Goal: Transaction & Acquisition: Download file/media

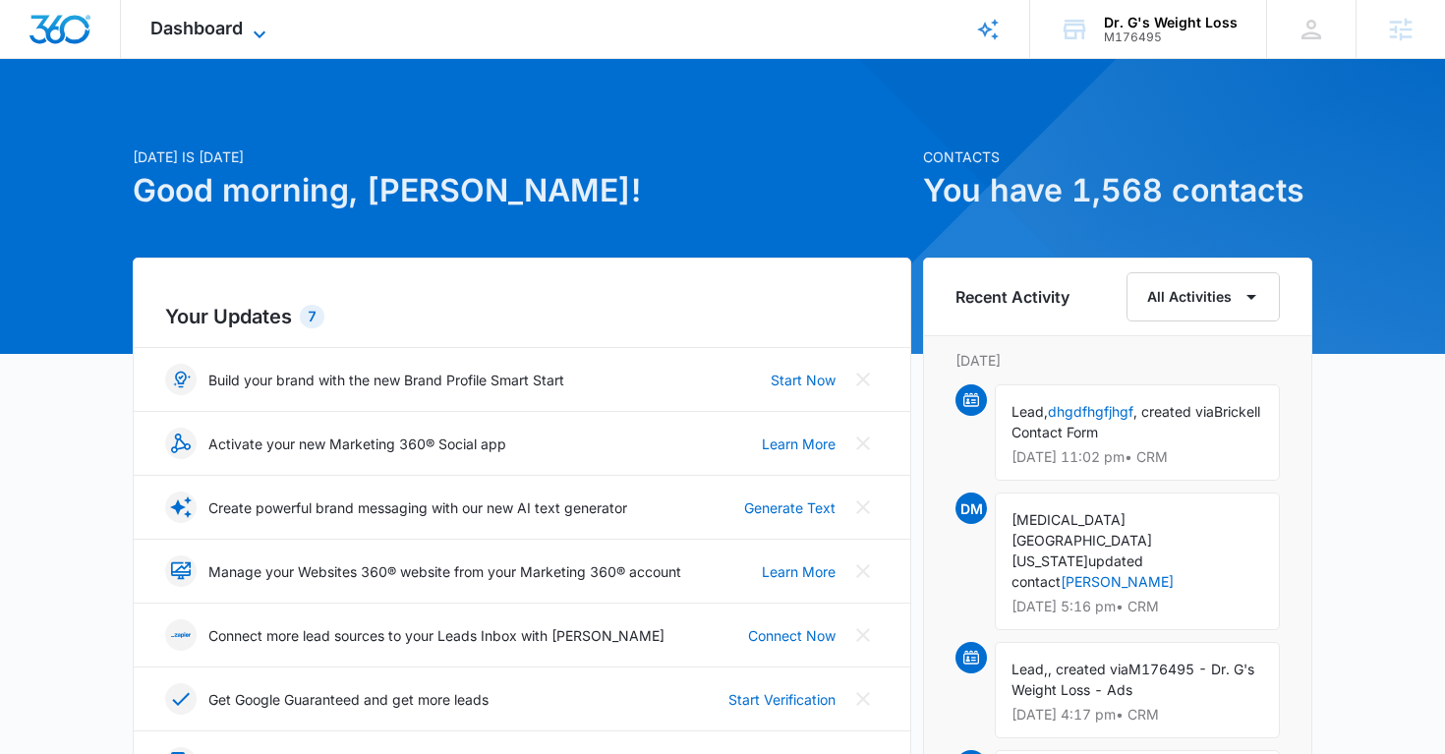
click at [236, 24] on span "Dashboard" at bounding box center [196, 28] width 92 height 21
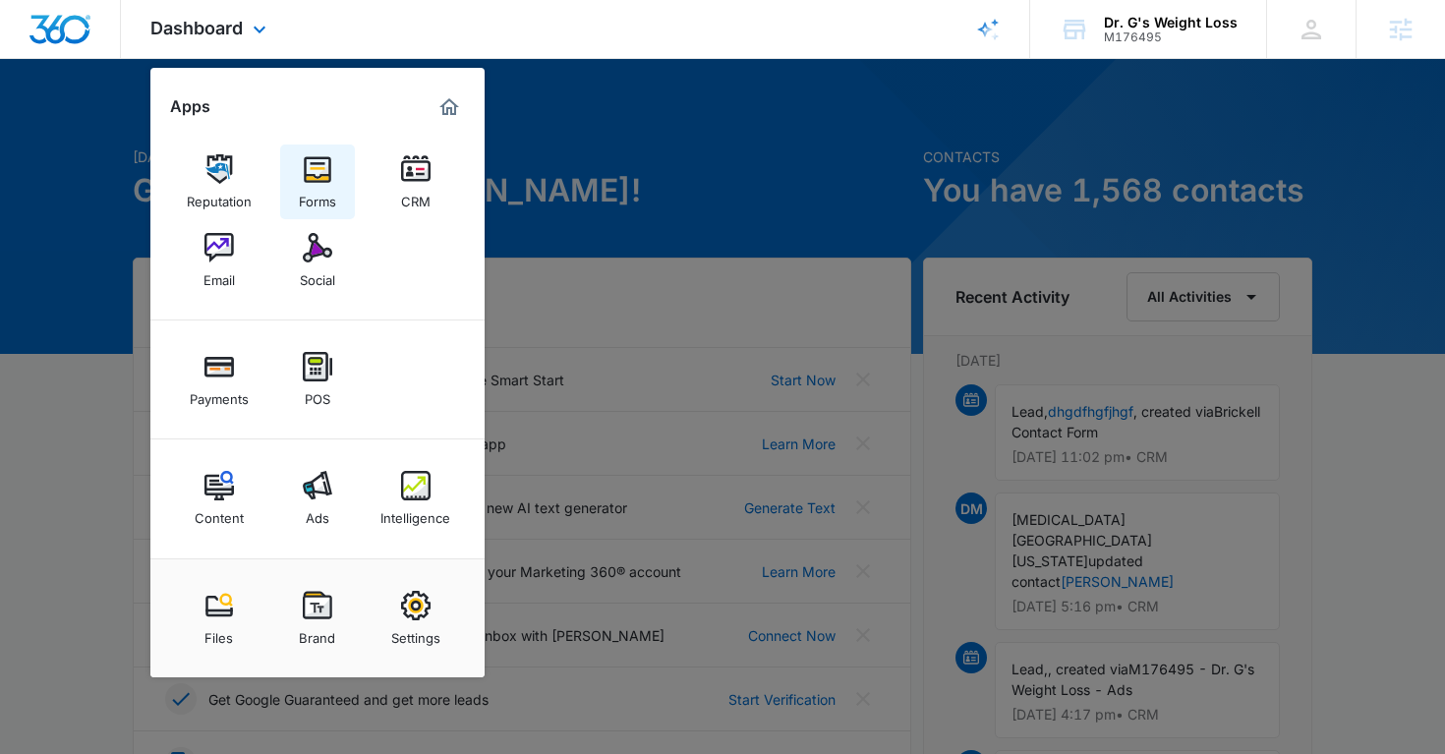
click at [324, 182] on img at bounding box center [317, 168] width 29 height 29
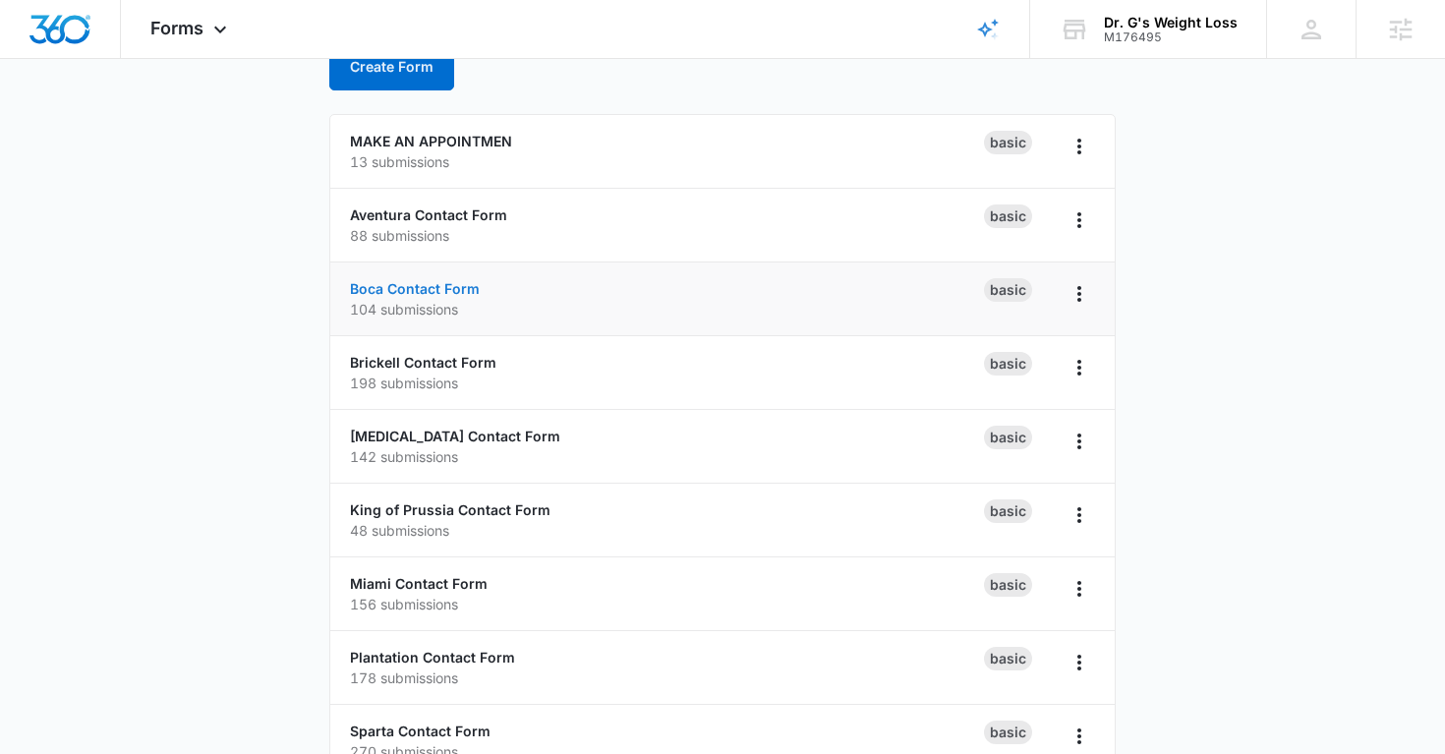
scroll to position [134, 0]
click at [447, 290] on link "Boca Contact Form" at bounding box center [415, 286] width 130 height 17
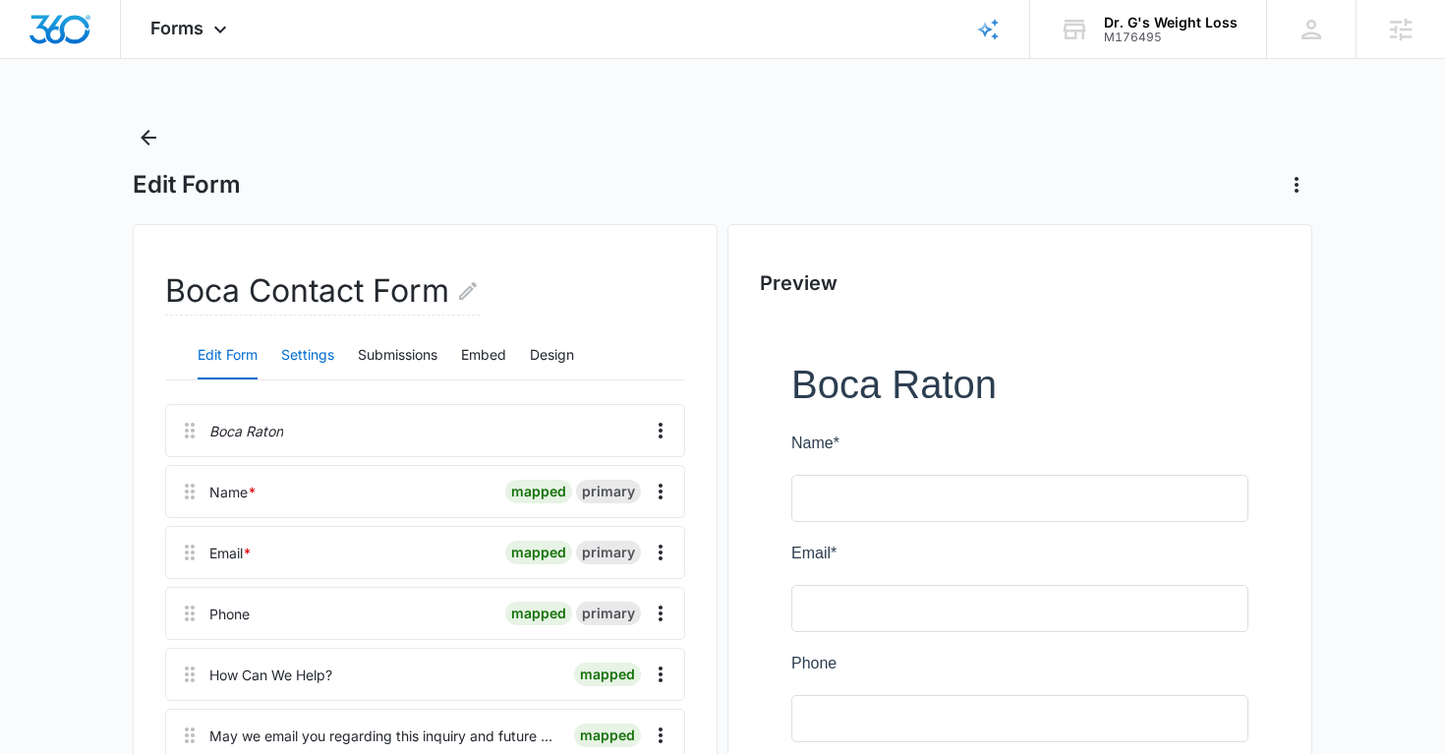
click at [294, 360] on button "Settings" at bounding box center [307, 355] width 53 height 47
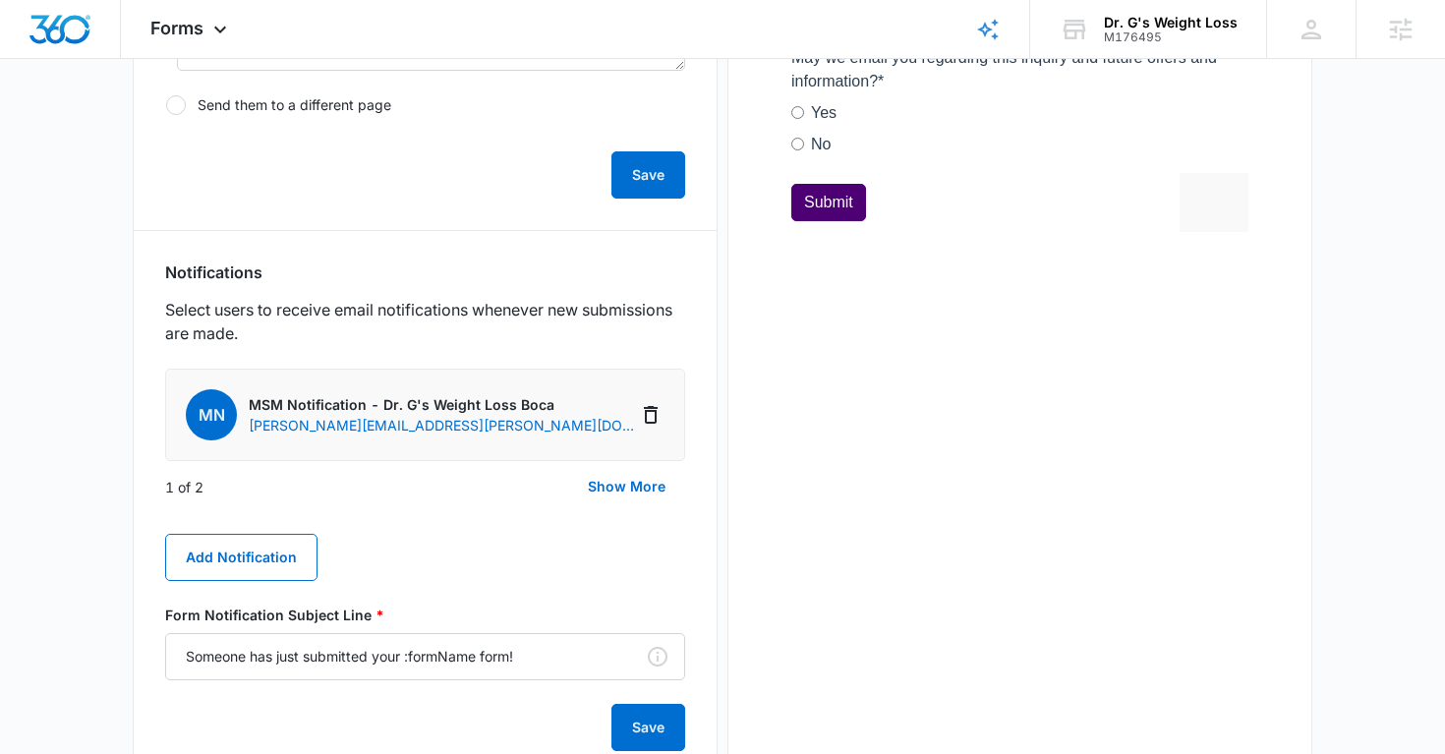
scroll to position [835, 0]
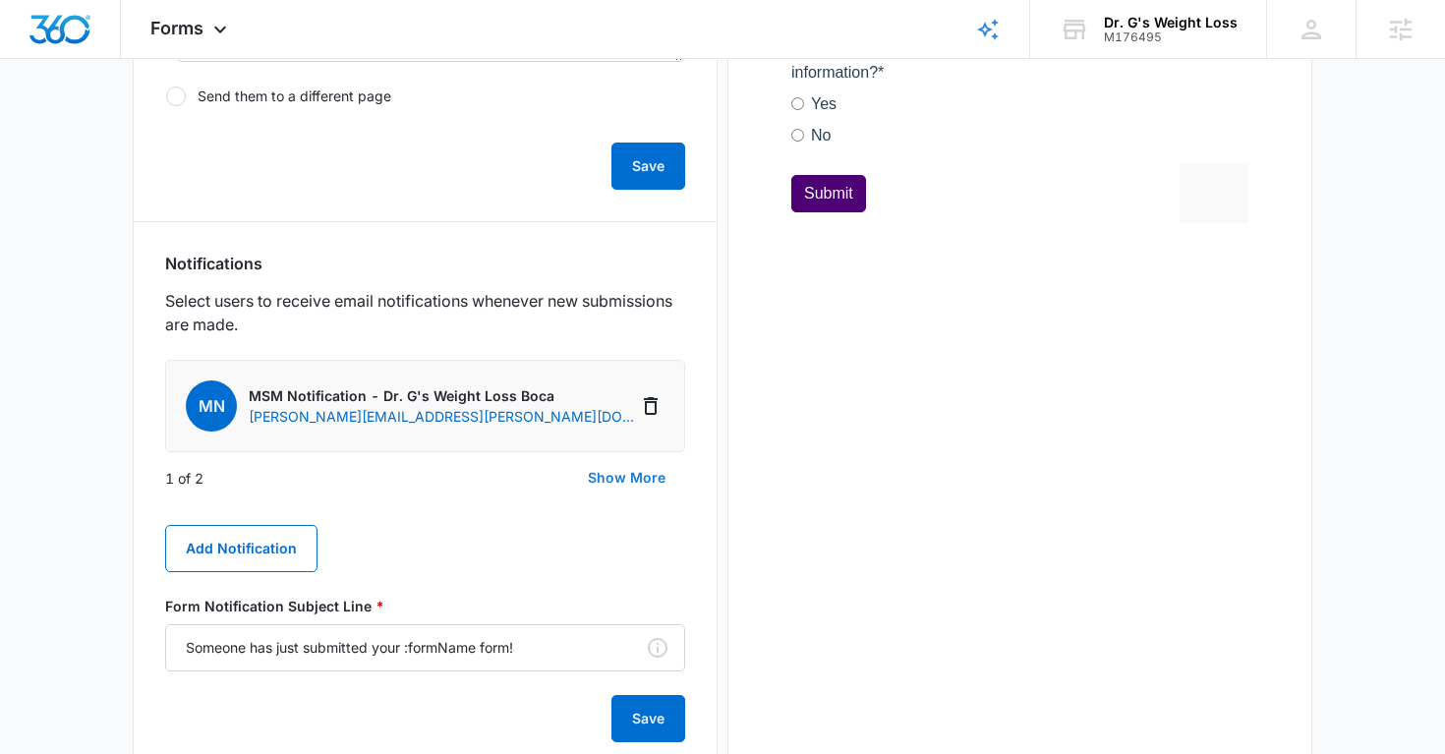
click at [604, 475] on button "Show More" at bounding box center [626, 477] width 117 height 47
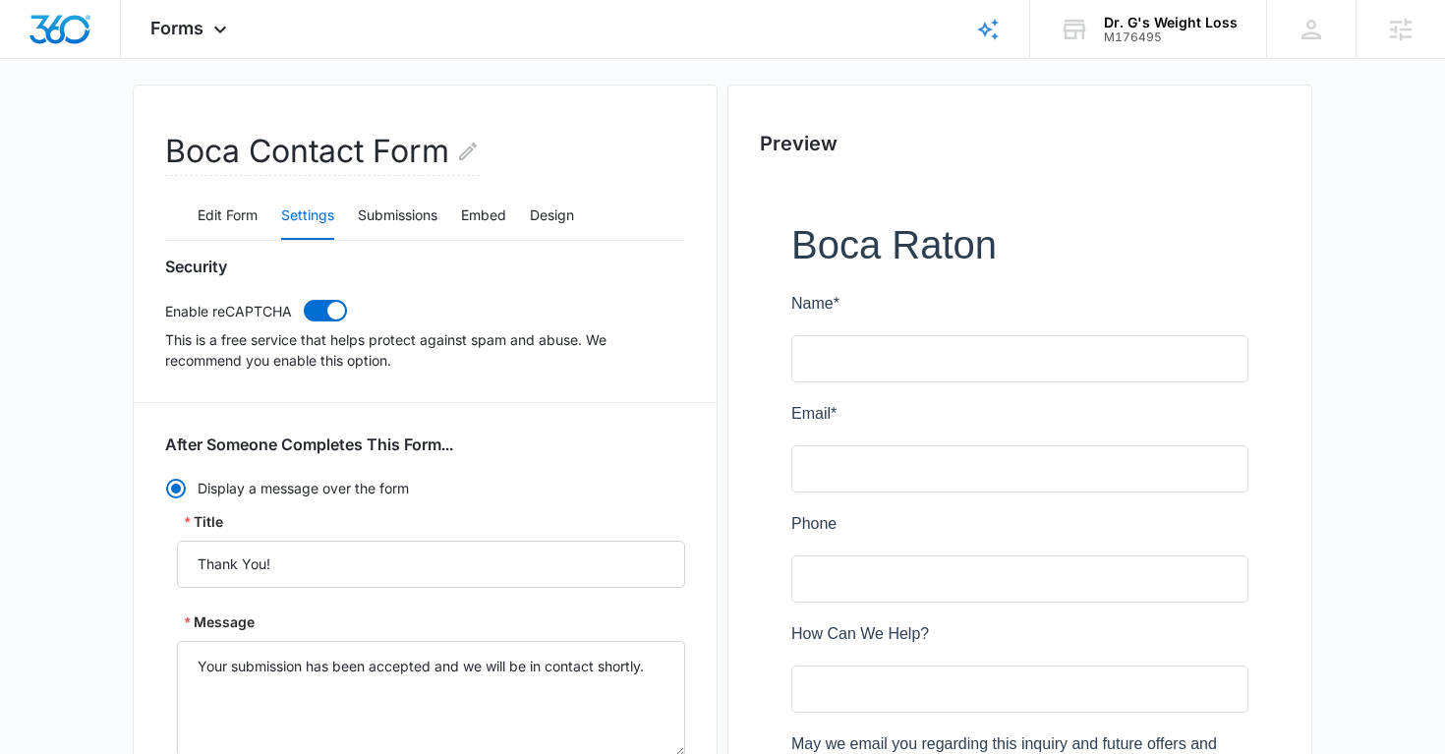
scroll to position [0, 0]
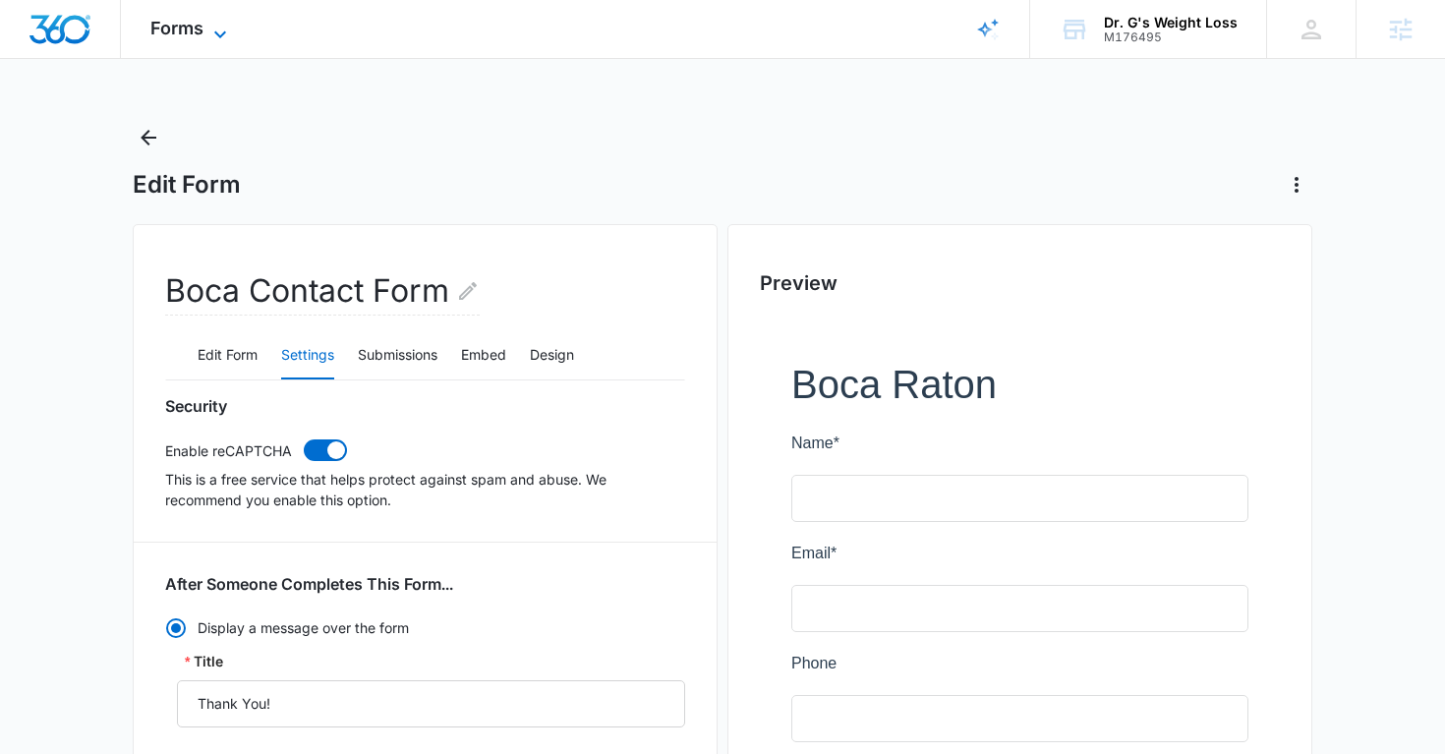
click at [213, 26] on icon at bounding box center [220, 35] width 24 height 24
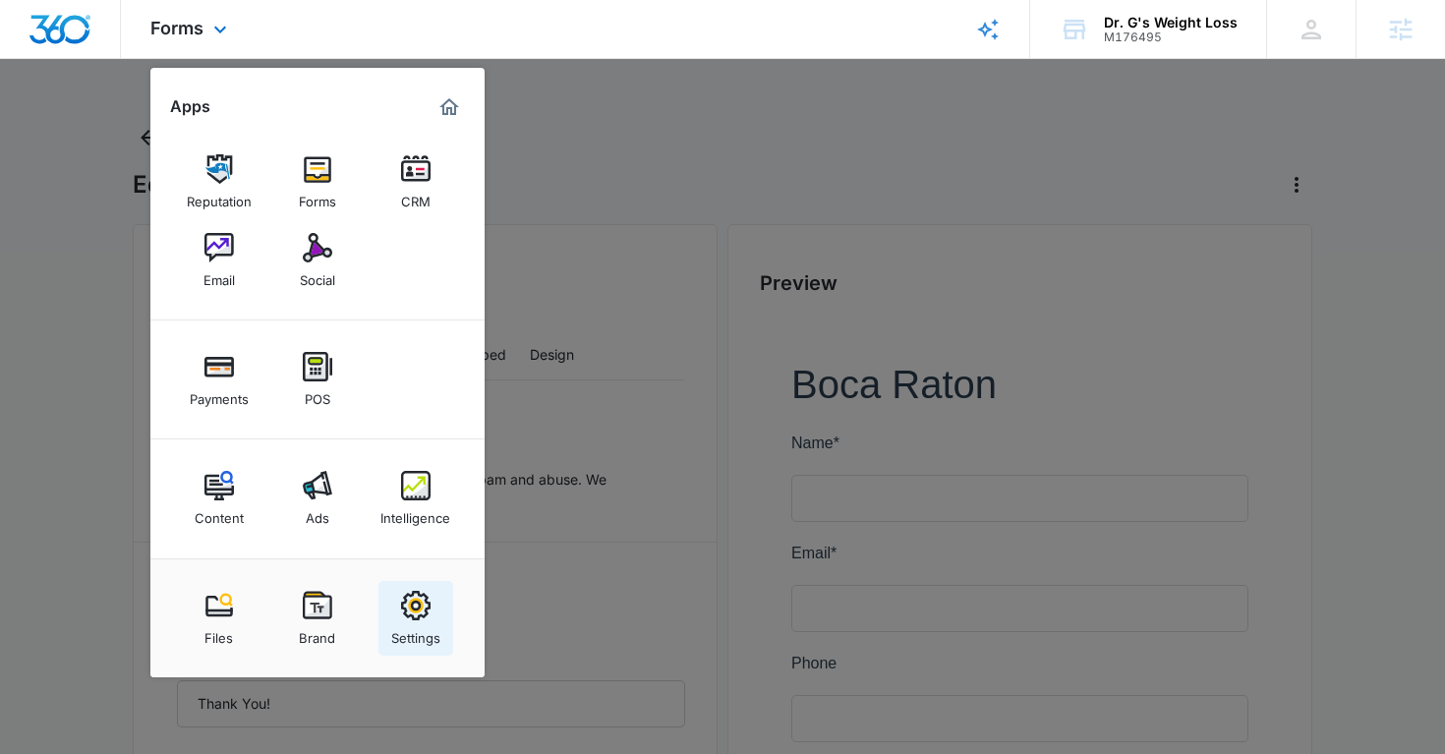
click at [420, 608] on img at bounding box center [415, 605] width 29 height 29
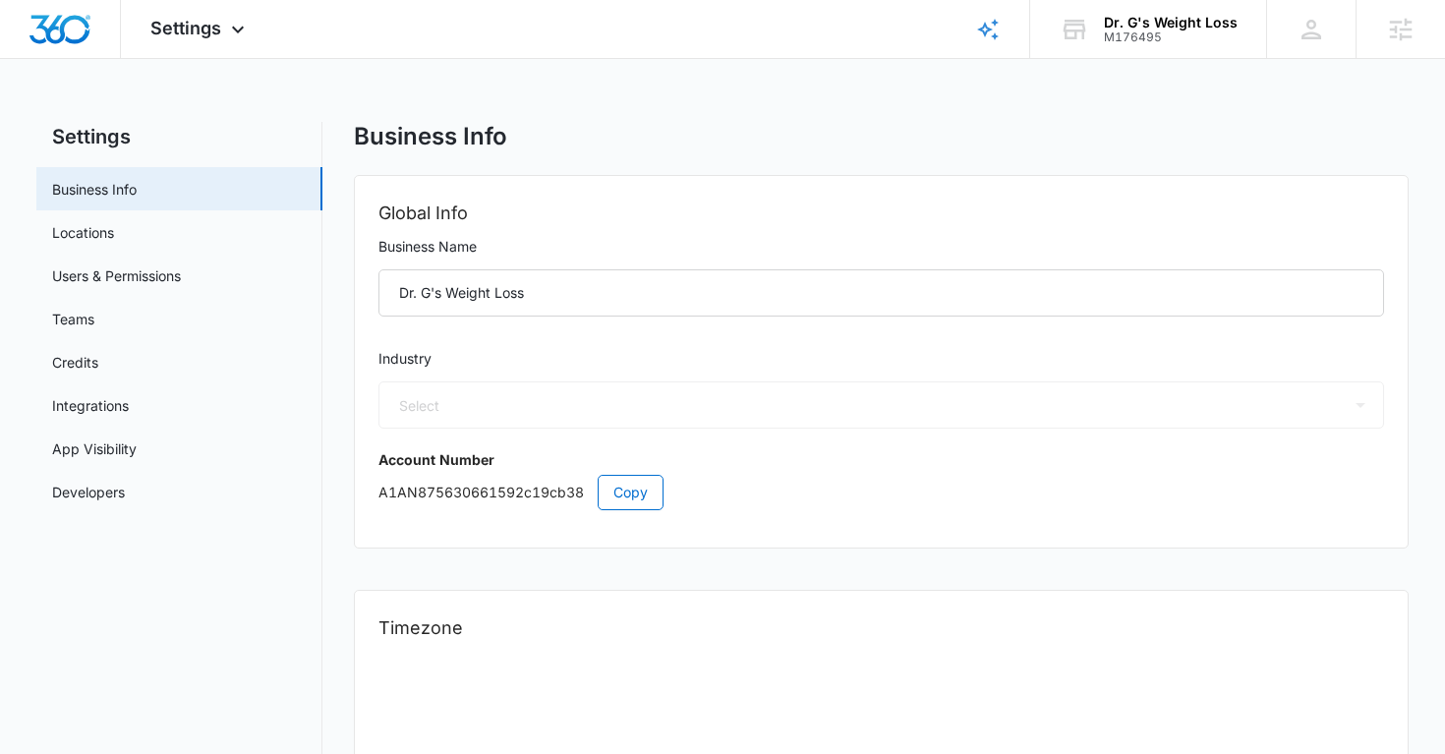
select select "14"
select select "US"
select select "America/[GEOGRAPHIC_DATA]"
click at [133, 279] on link "Users & Permissions" at bounding box center [116, 275] width 129 height 21
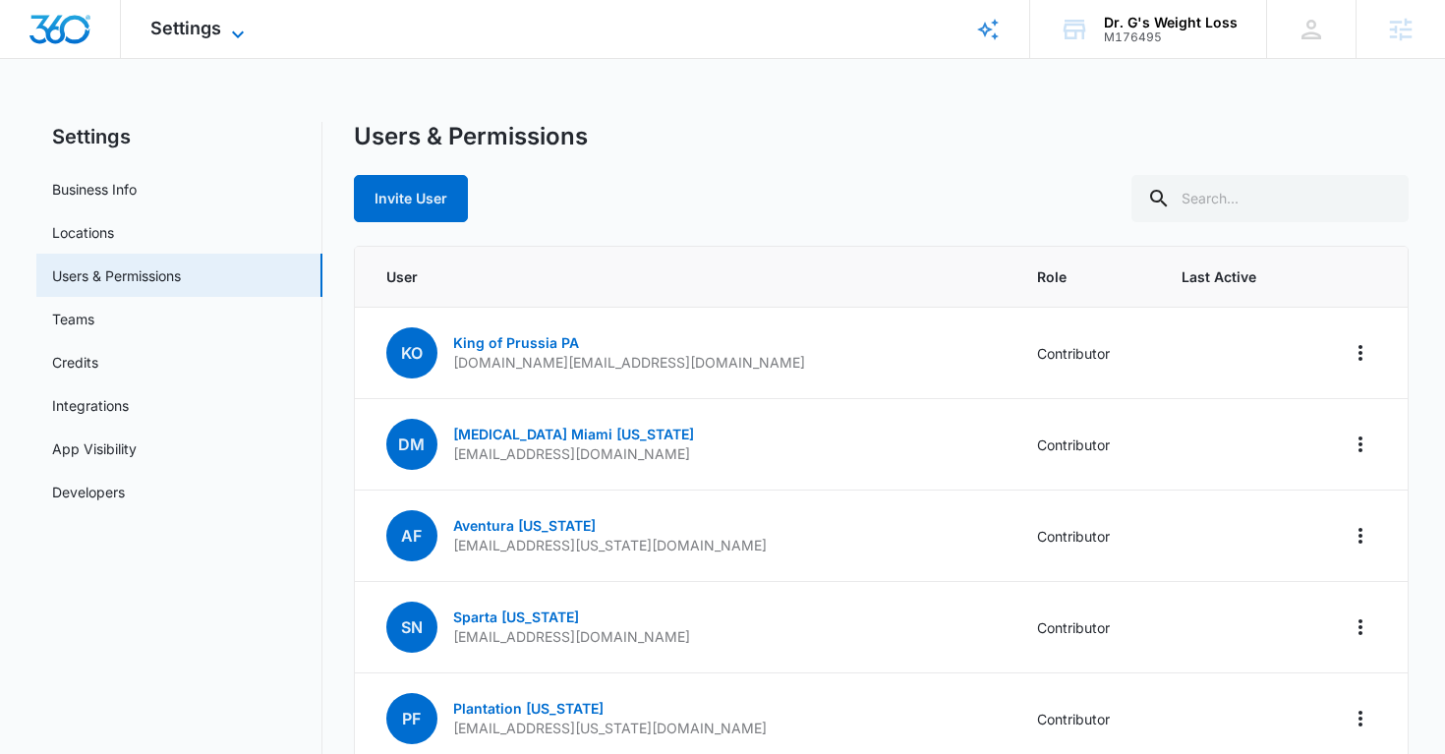
click at [216, 28] on span "Settings" at bounding box center [185, 28] width 71 height 21
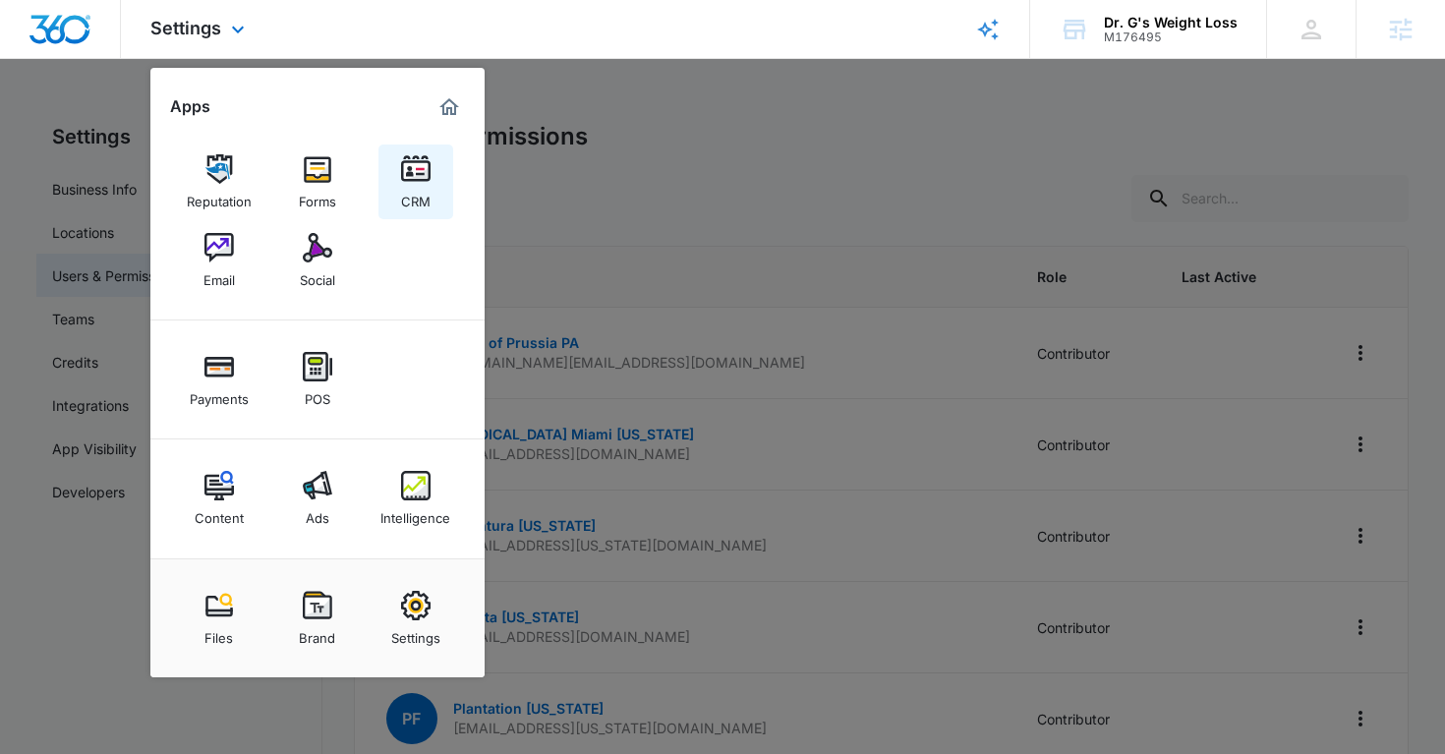
click at [425, 205] on div "CRM" at bounding box center [415, 197] width 29 height 26
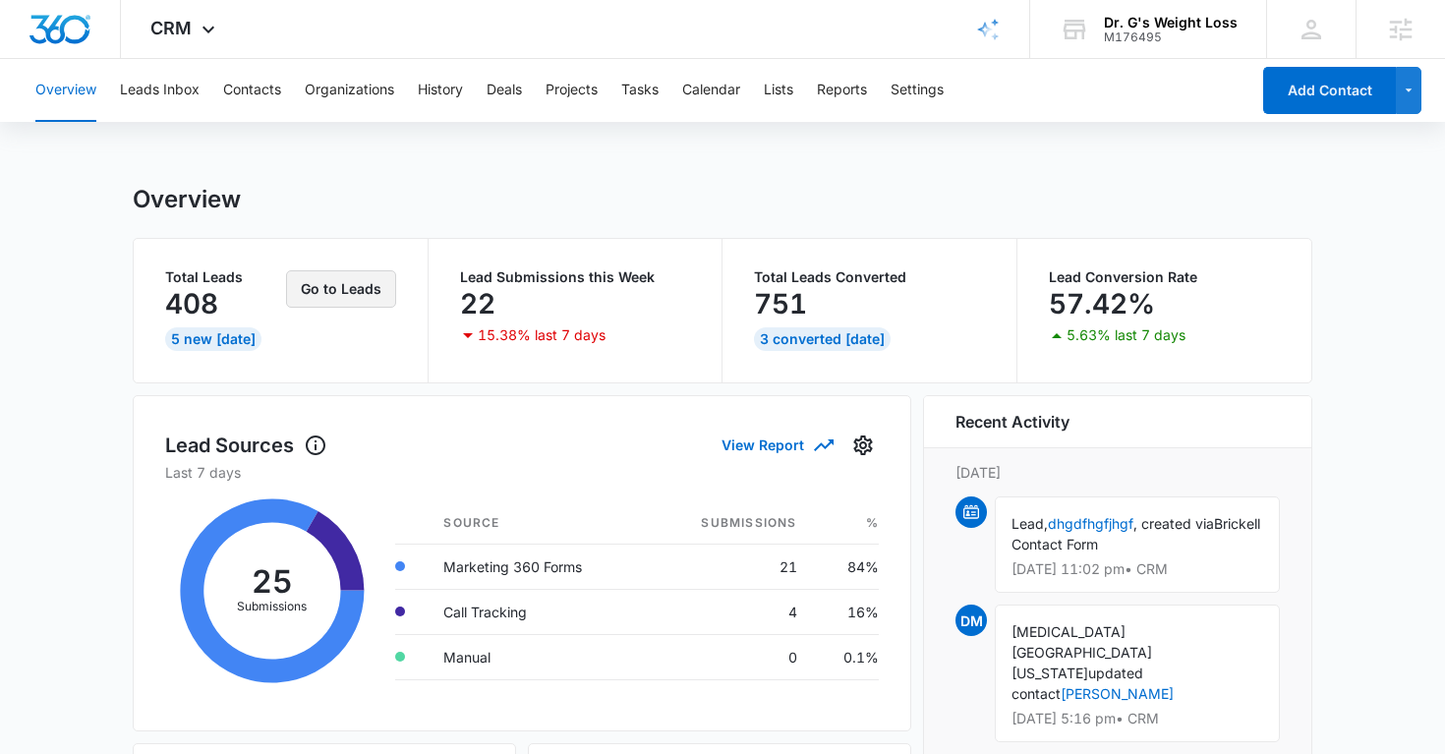
click at [339, 290] on button "Go to Leads" at bounding box center [341, 288] width 110 height 37
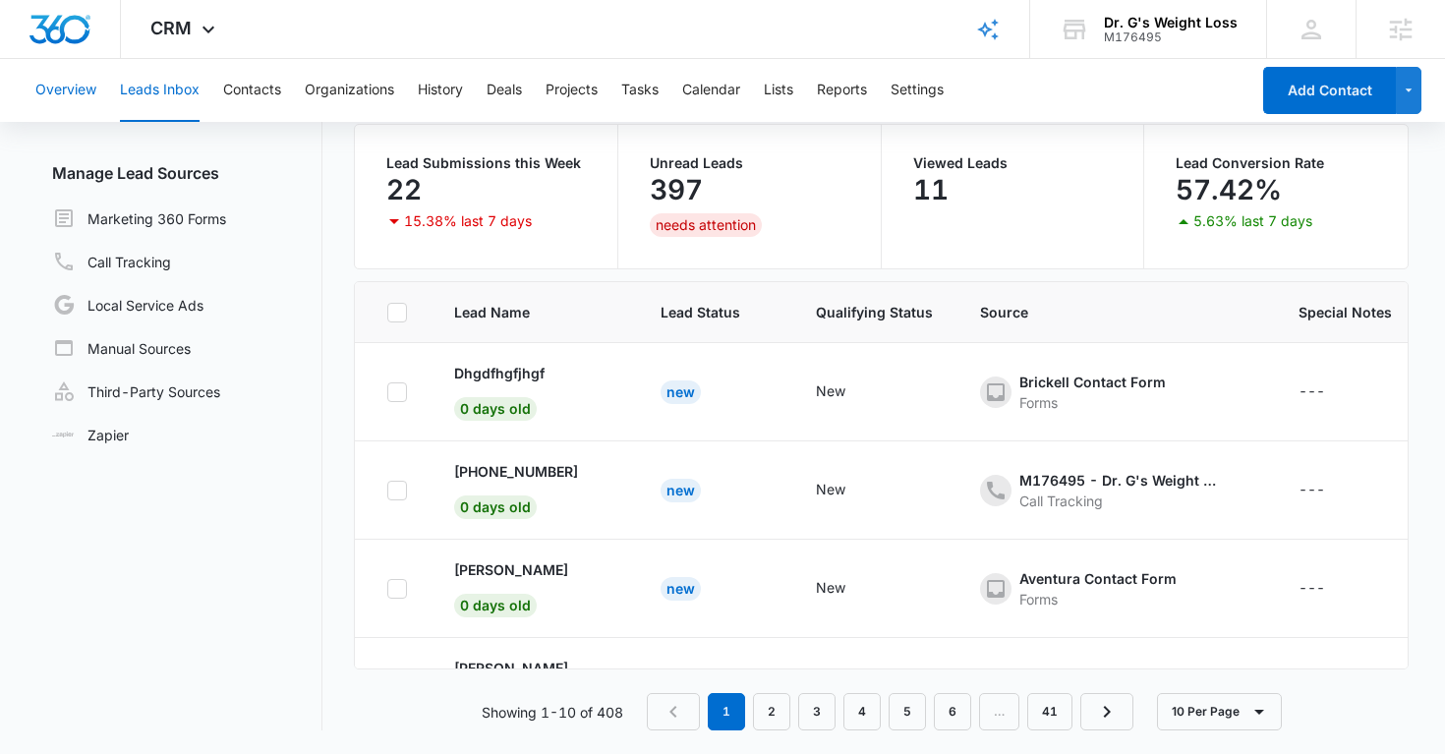
click at [72, 85] on button "Overview" at bounding box center [65, 90] width 61 height 63
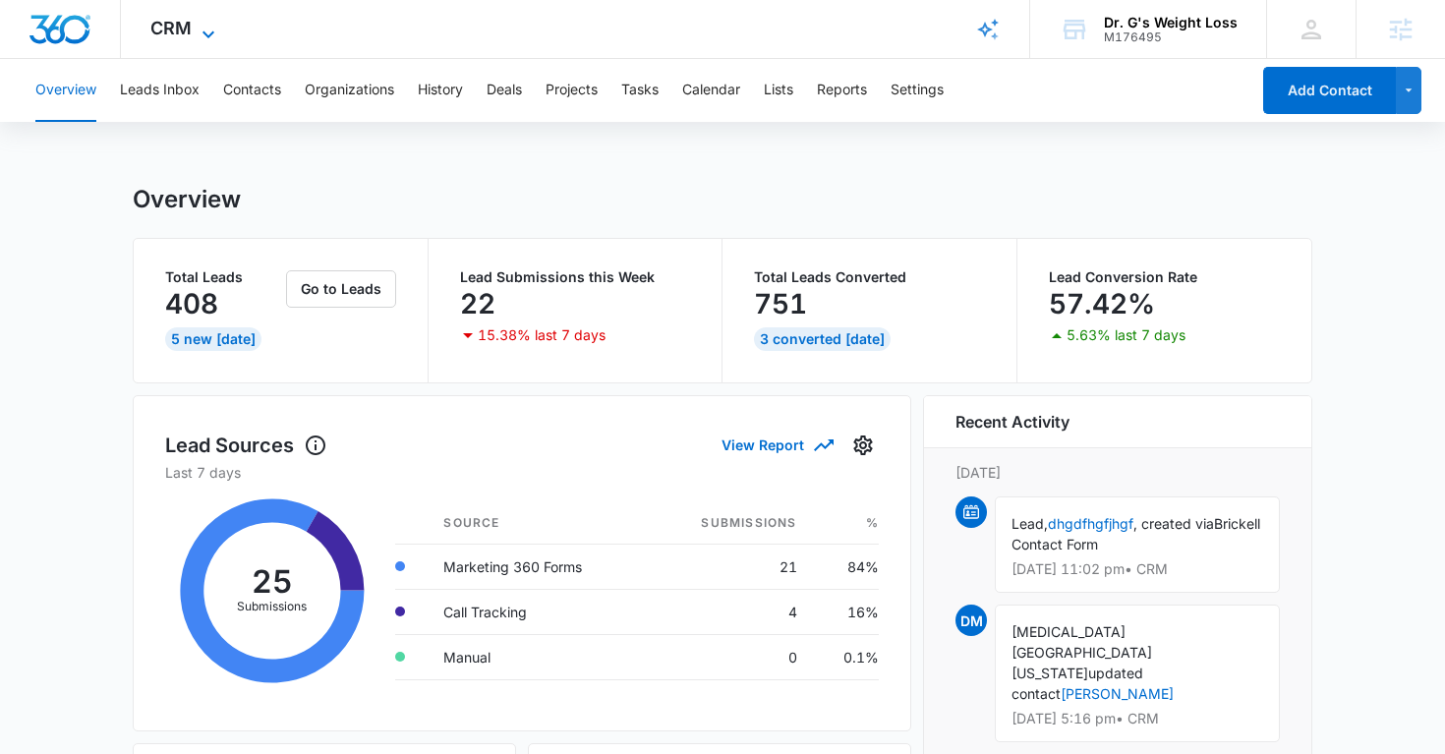
click at [178, 30] on span "CRM" at bounding box center [170, 28] width 41 height 21
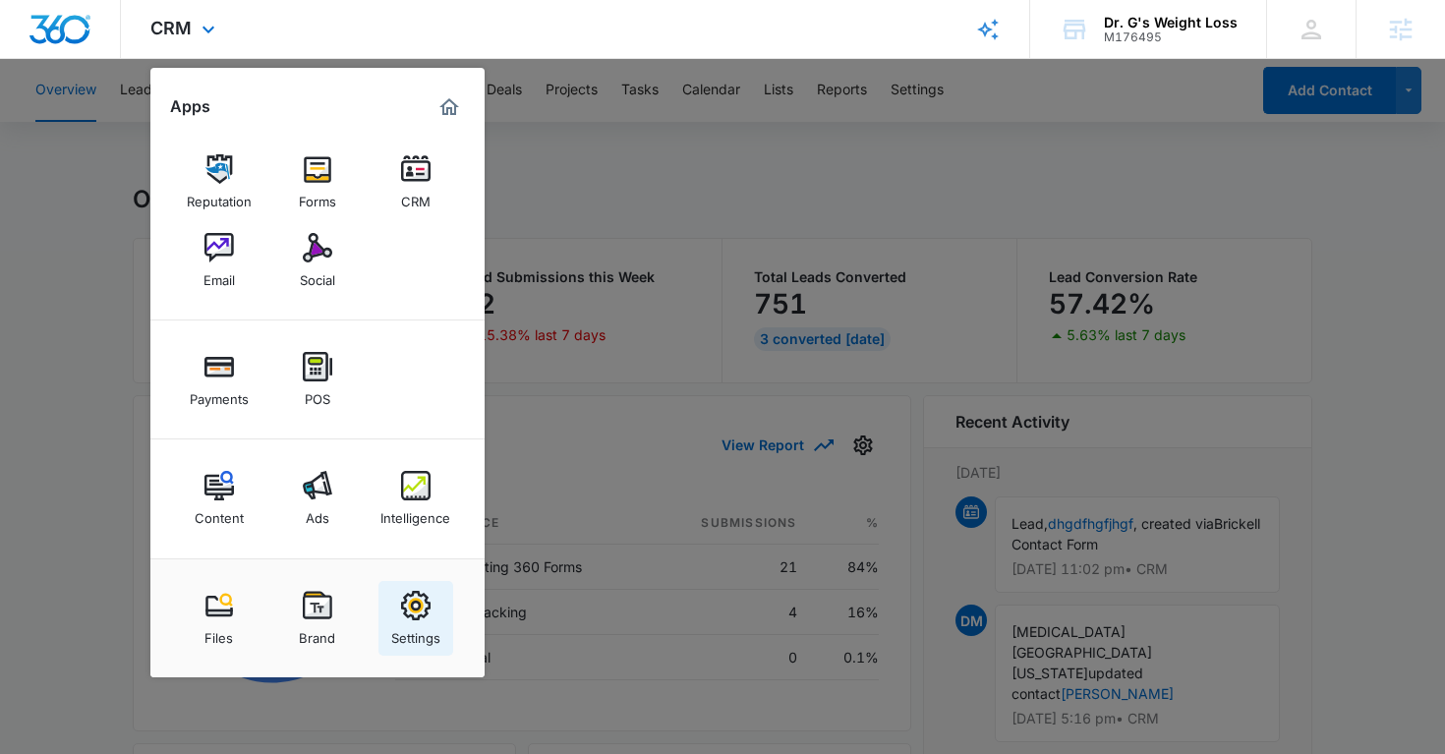
click at [414, 604] on img at bounding box center [415, 605] width 29 height 29
select select "14"
select select "US"
select select "America/[GEOGRAPHIC_DATA]"
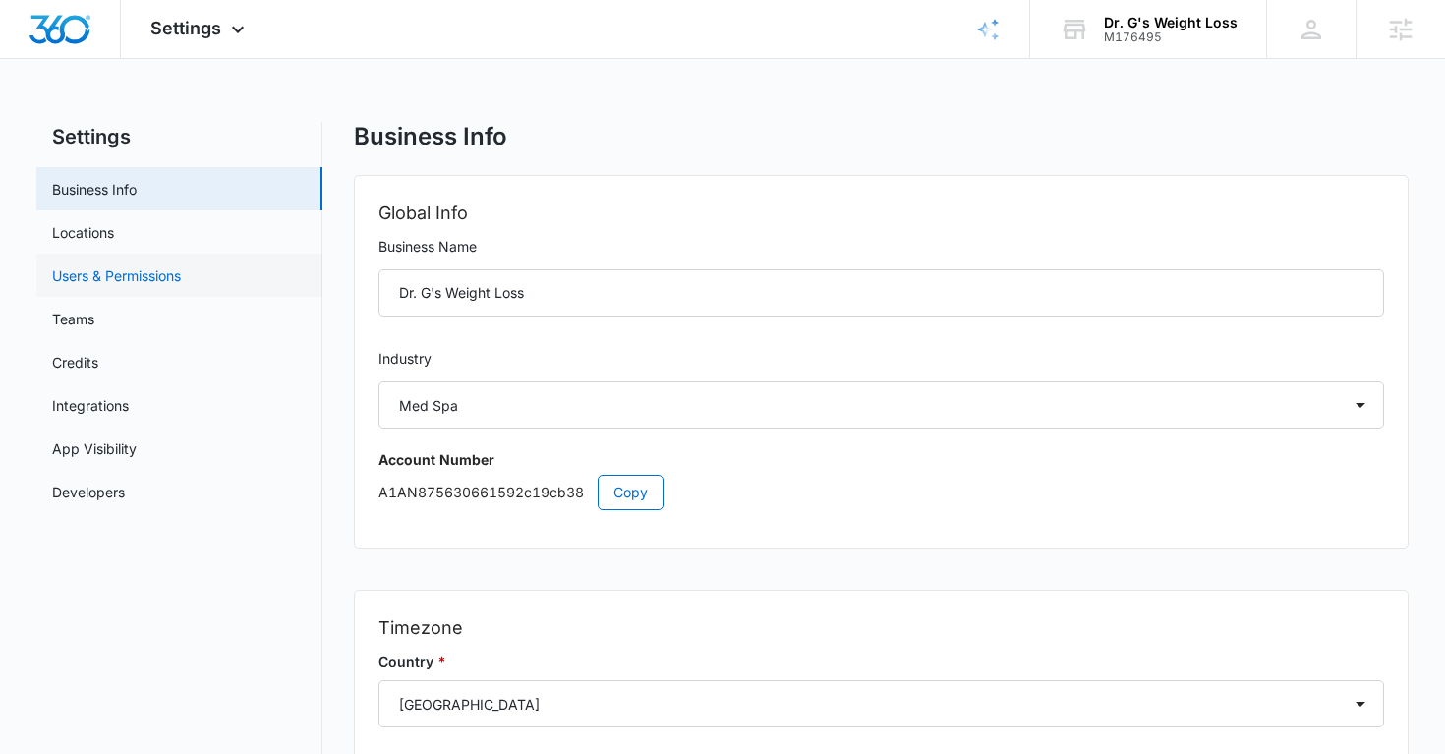
click at [140, 272] on link "Users & Permissions" at bounding box center [116, 275] width 129 height 21
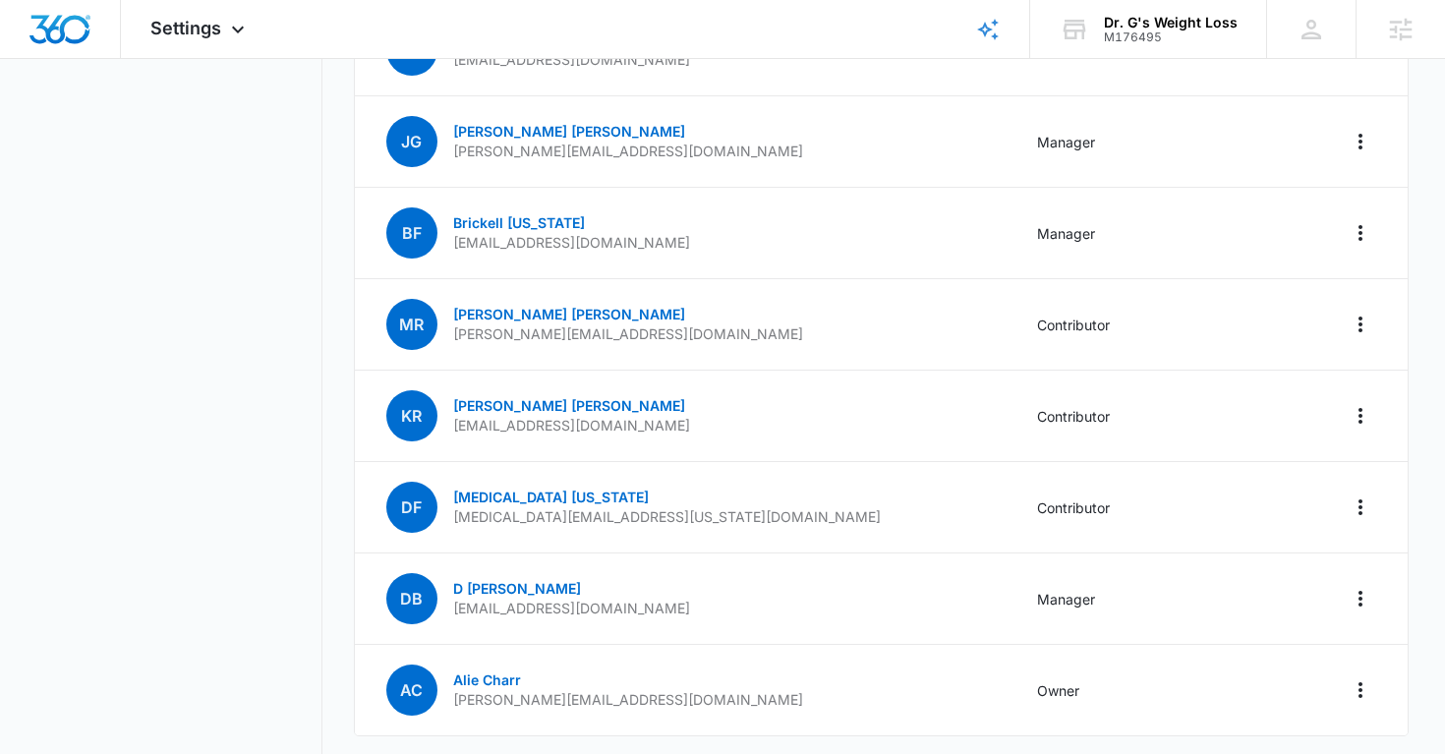
scroll to position [1382, 0]
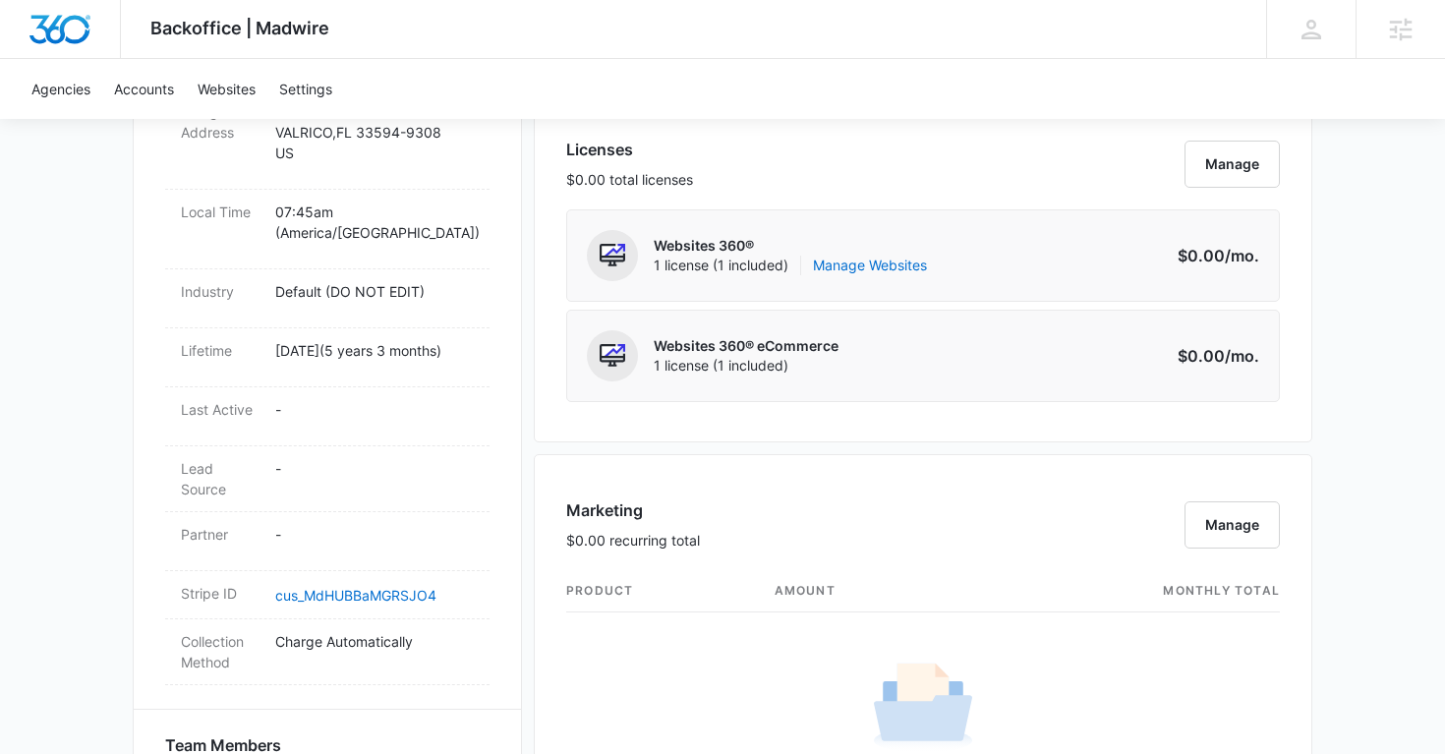
scroll to position [812, 0]
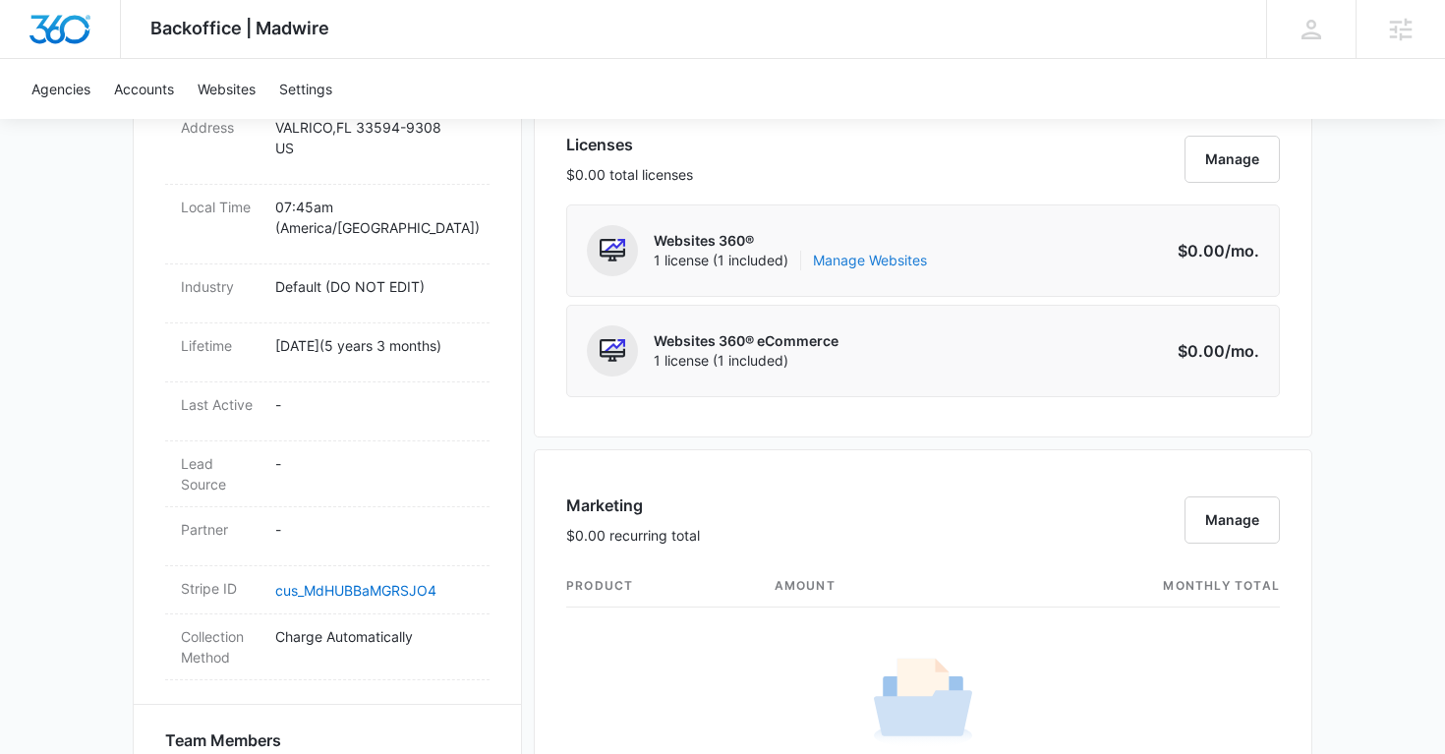
click at [879, 261] on link "Manage Websites" at bounding box center [870, 261] width 114 height 20
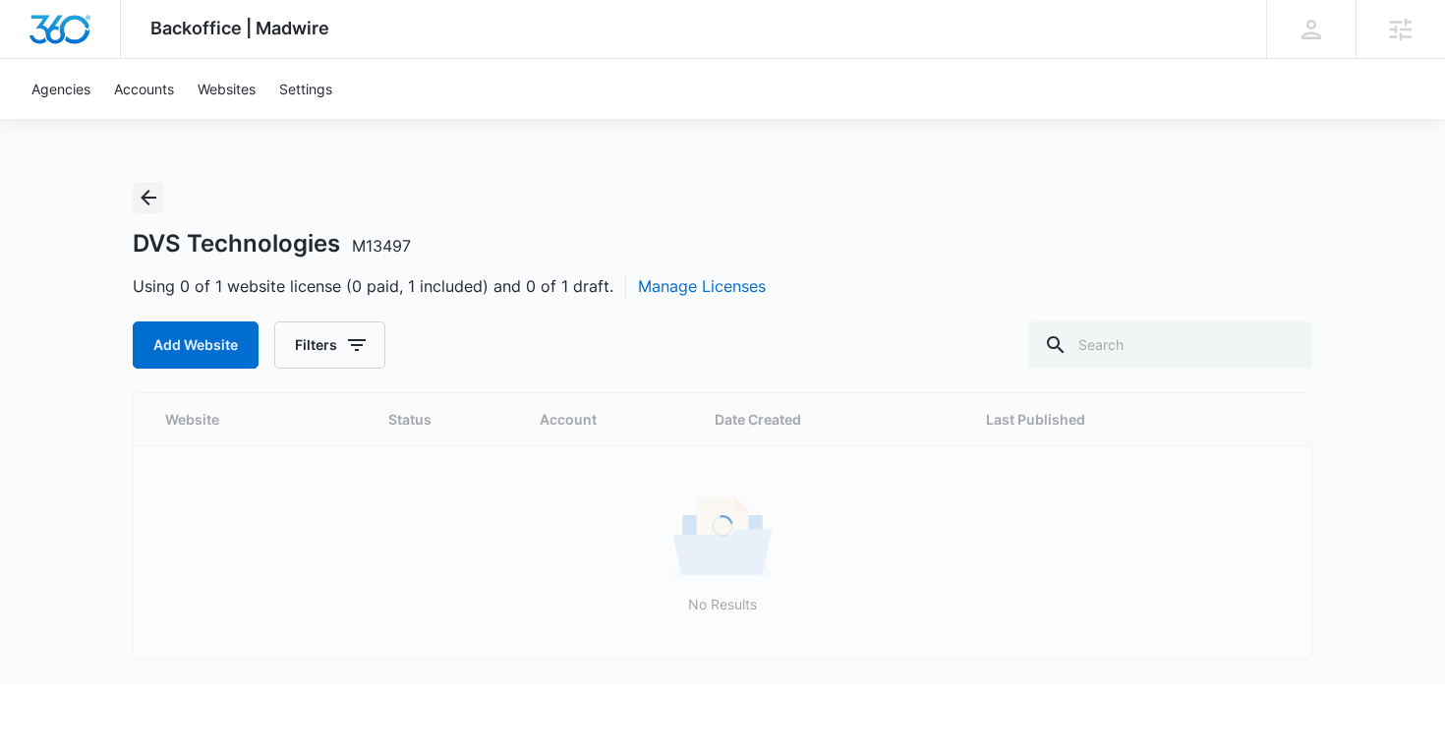
click at [145, 200] on icon "Back" at bounding box center [149, 198] width 16 height 16
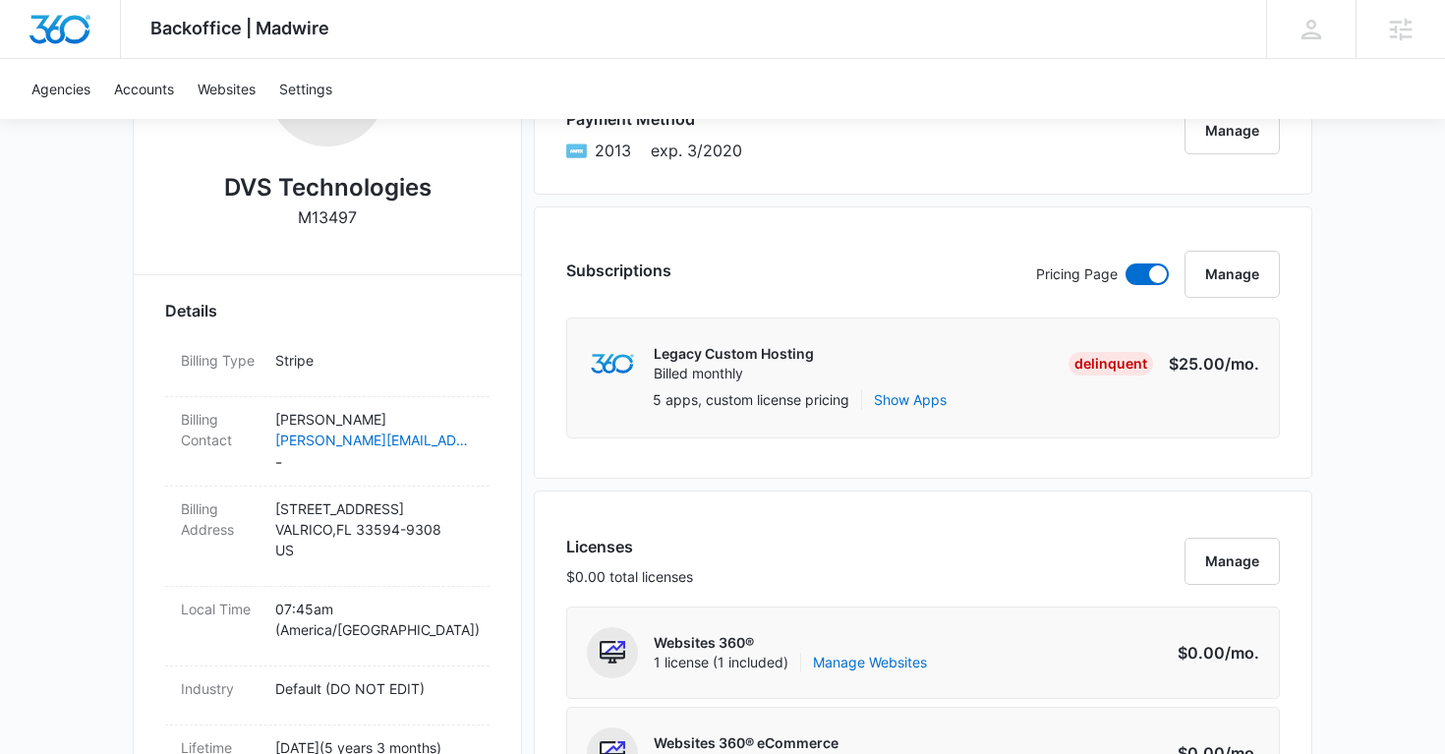
scroll to position [413, 0]
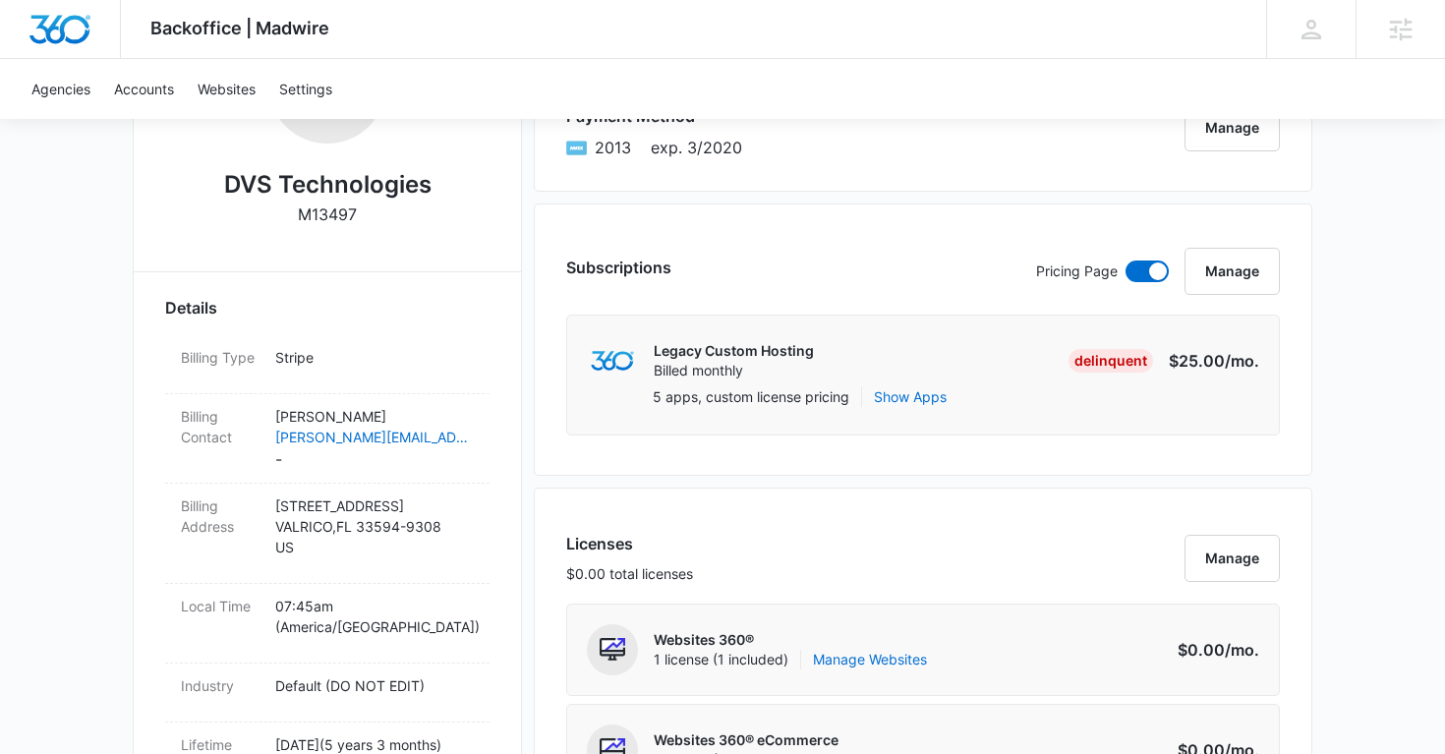
click at [328, 210] on p "M13497" at bounding box center [327, 215] width 59 height 24
copy p "M13497"
click at [328, 210] on p "M13497" at bounding box center [327, 215] width 59 height 24
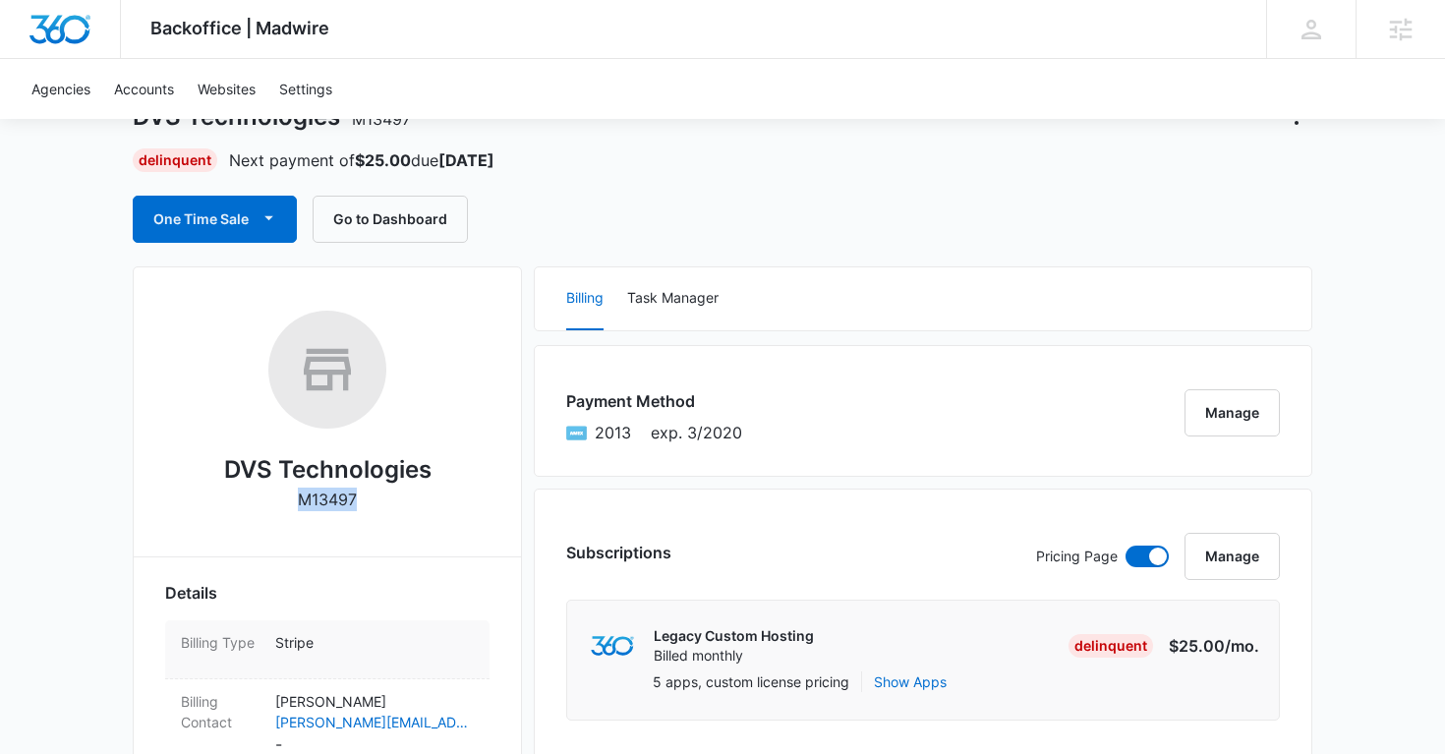
scroll to position [0, 0]
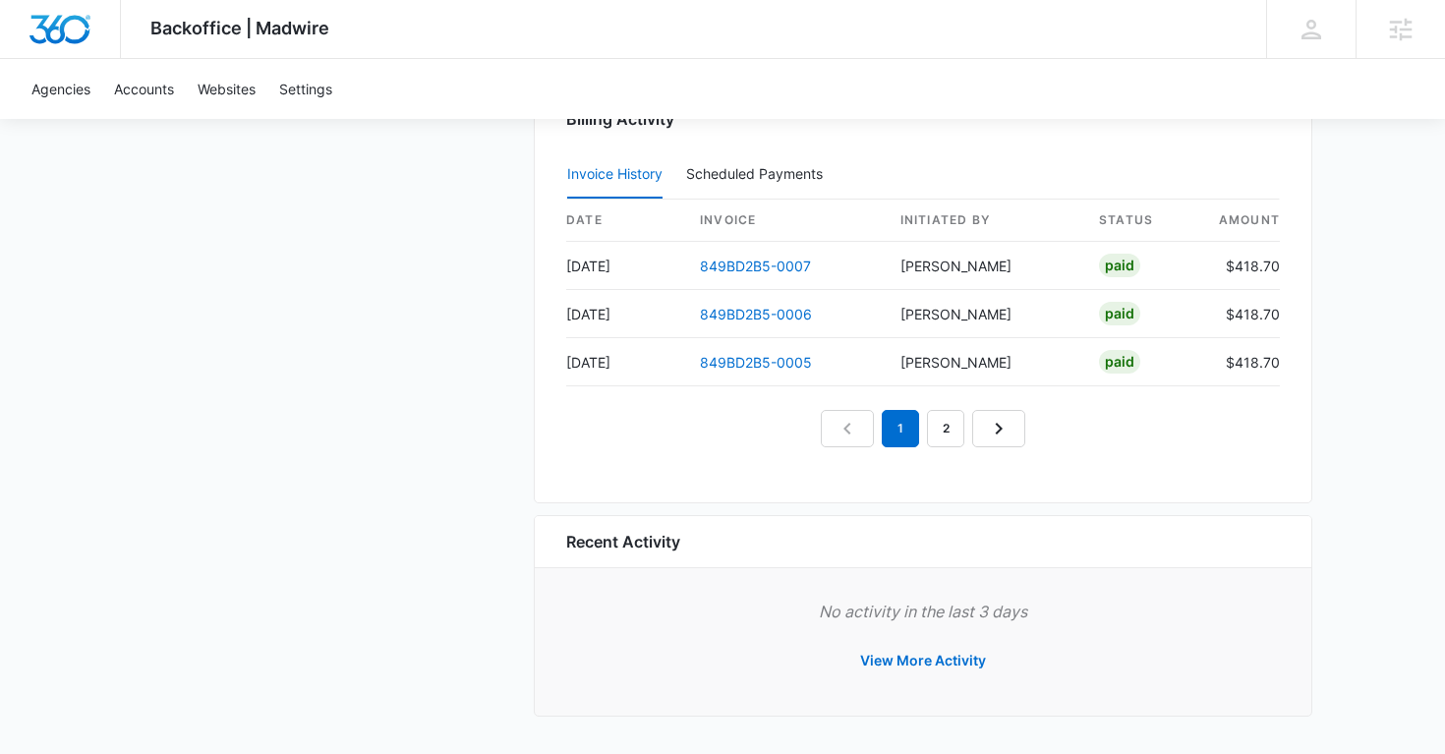
scroll to position [1996, 0]
click at [904, 667] on button "View More Activity" at bounding box center [923, 660] width 165 height 47
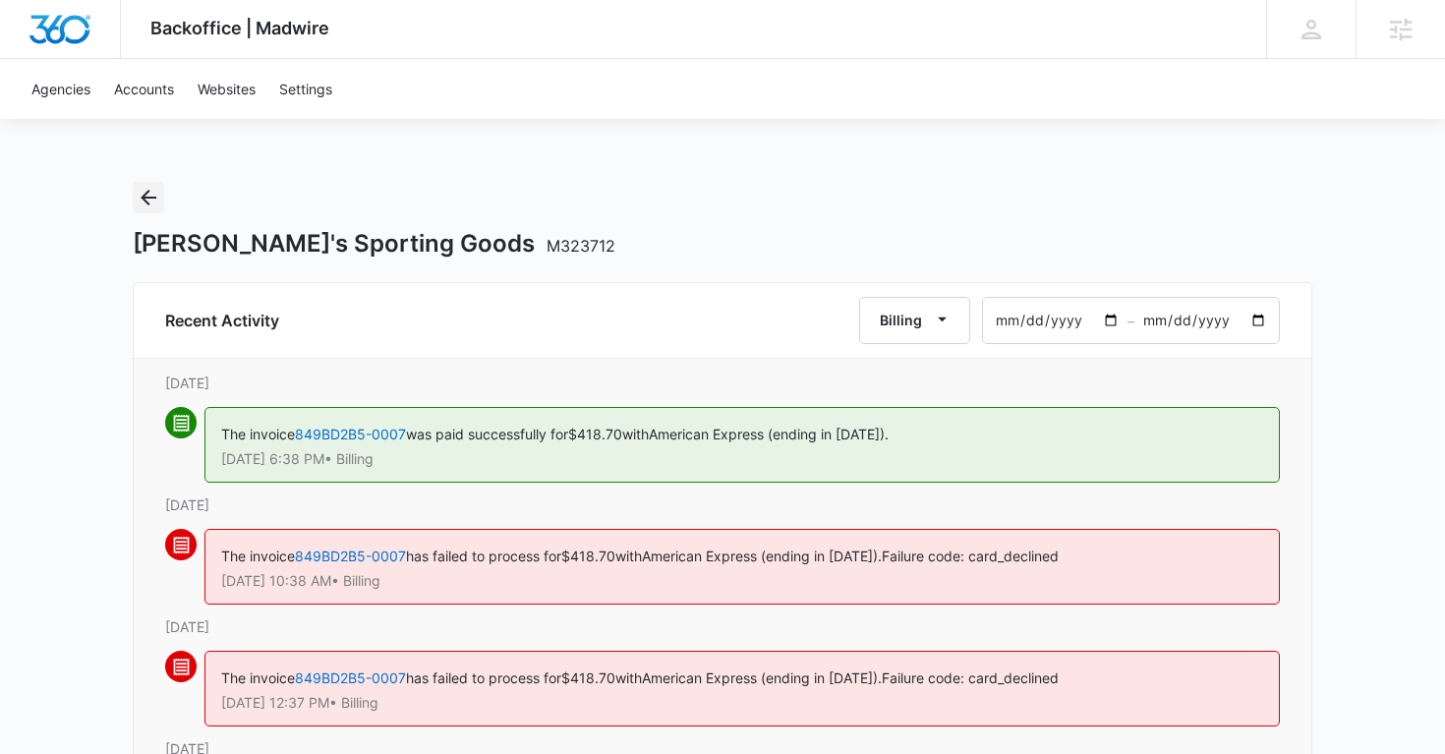
click at [149, 199] on icon "Back" at bounding box center [149, 198] width 24 height 24
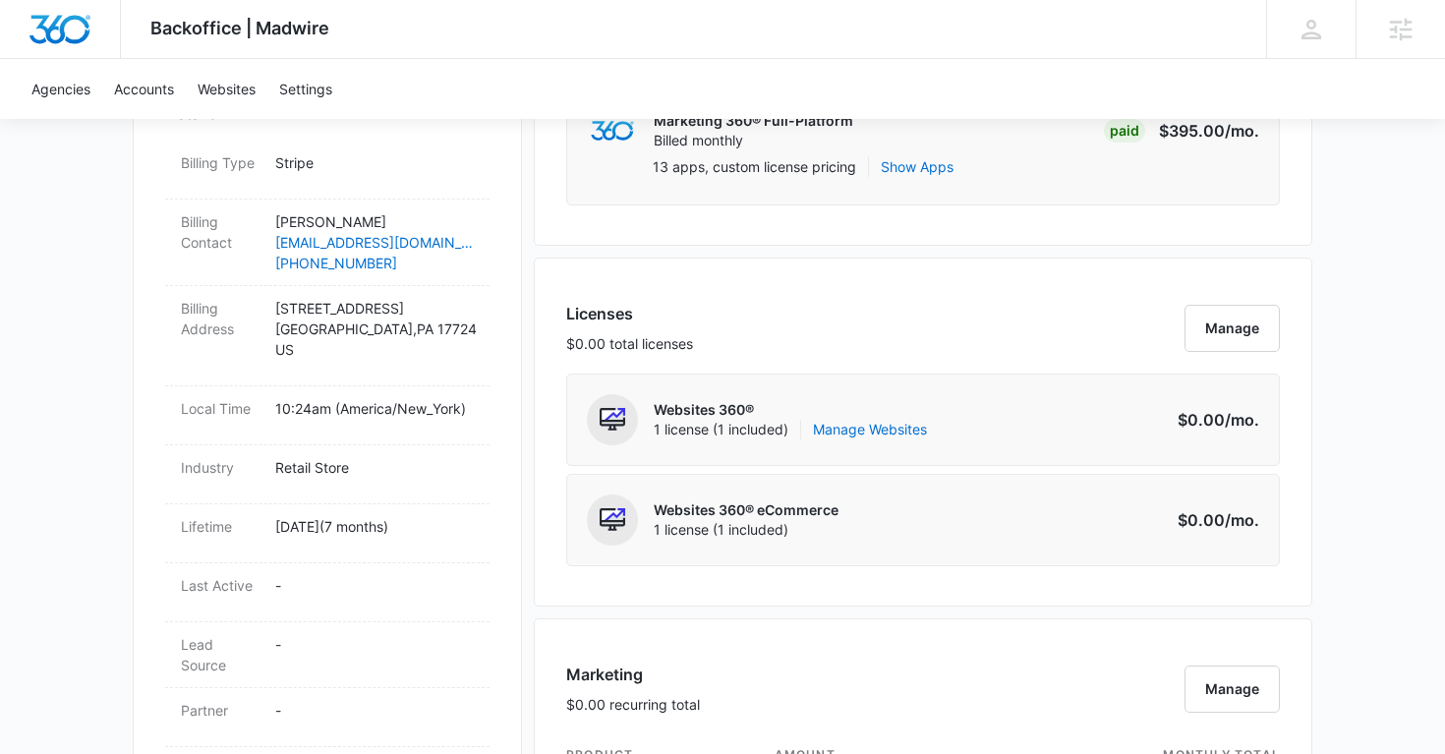
scroll to position [644, 0]
click at [873, 425] on link "Manage Websites" at bounding box center [870, 429] width 114 height 20
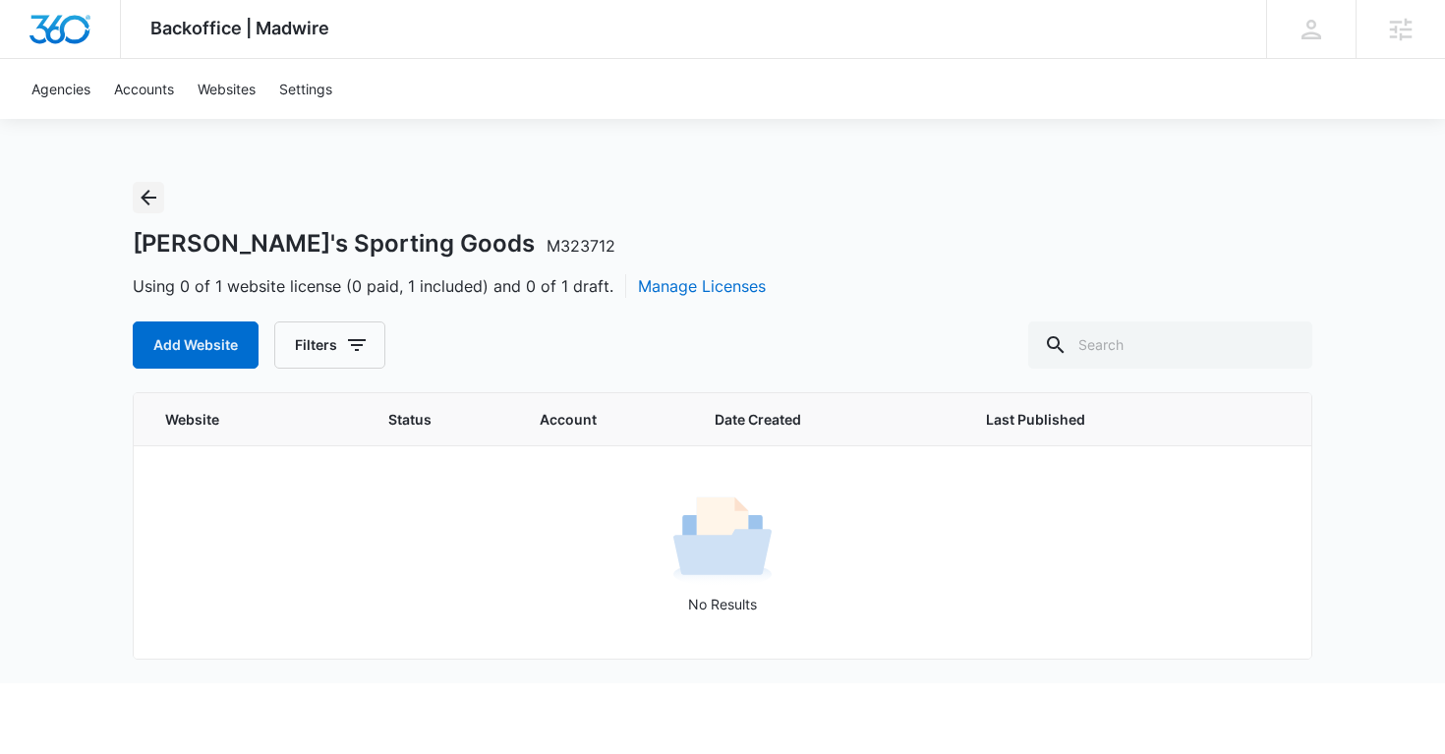
click at [142, 197] on icon "Back" at bounding box center [149, 198] width 16 height 16
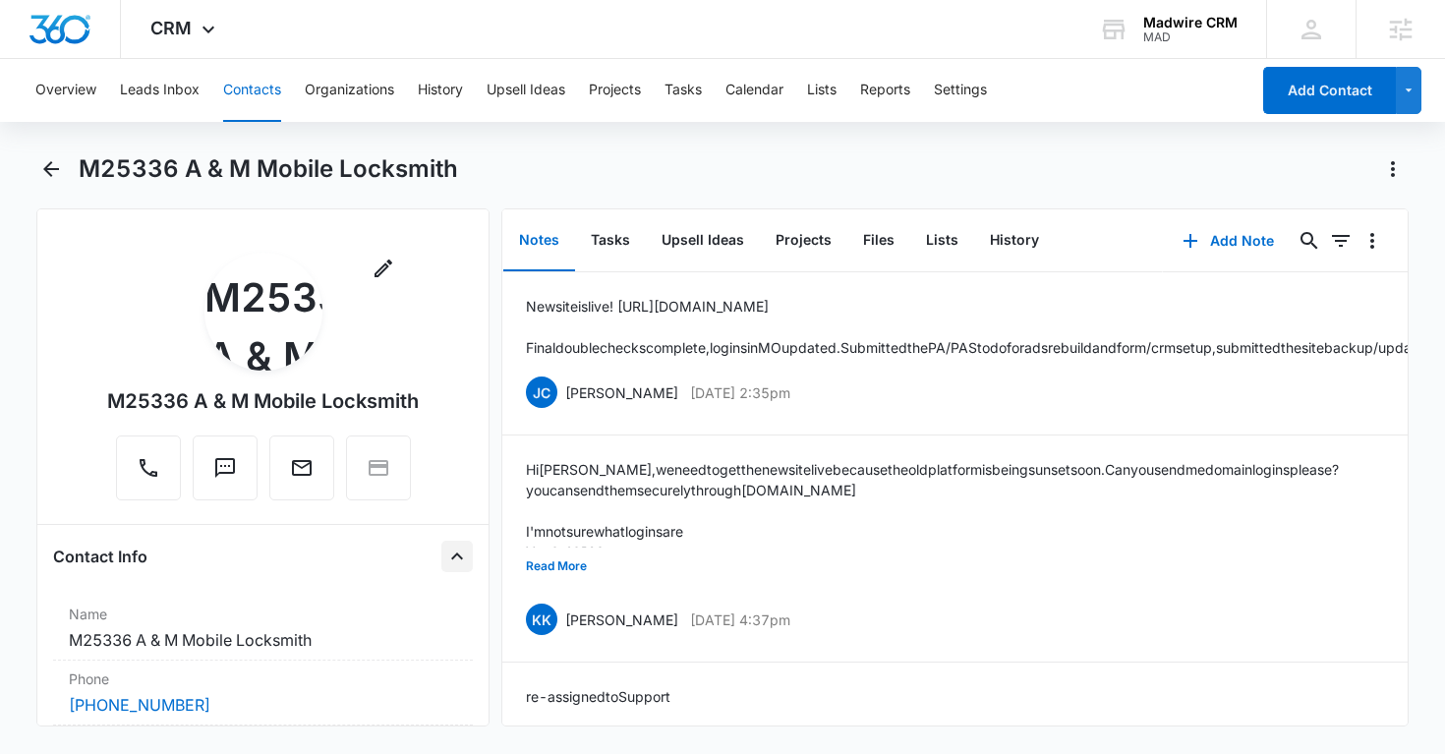
click at [455, 555] on icon "Close" at bounding box center [457, 557] width 24 height 24
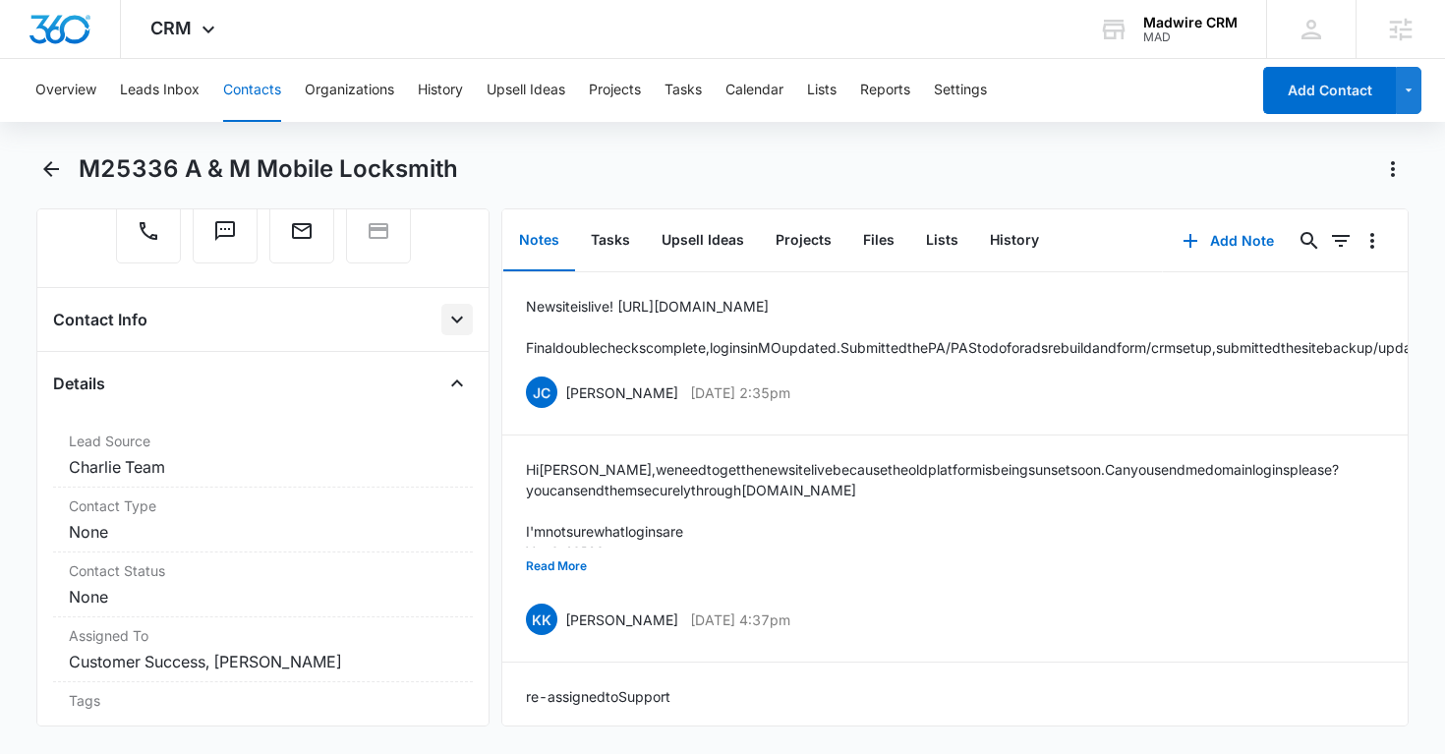
scroll to position [236, 0]
click at [456, 378] on icon "Close" at bounding box center [457, 385] width 24 height 24
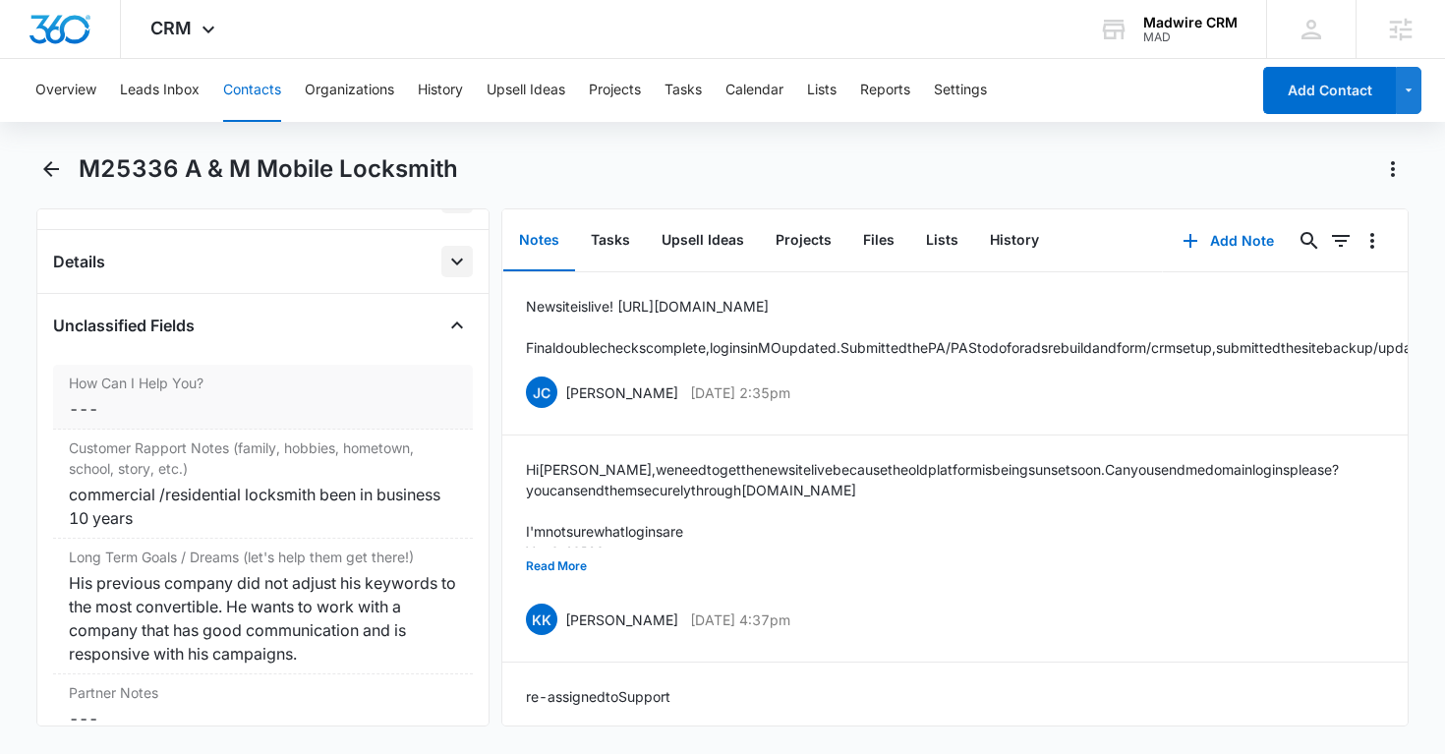
scroll to position [378, 0]
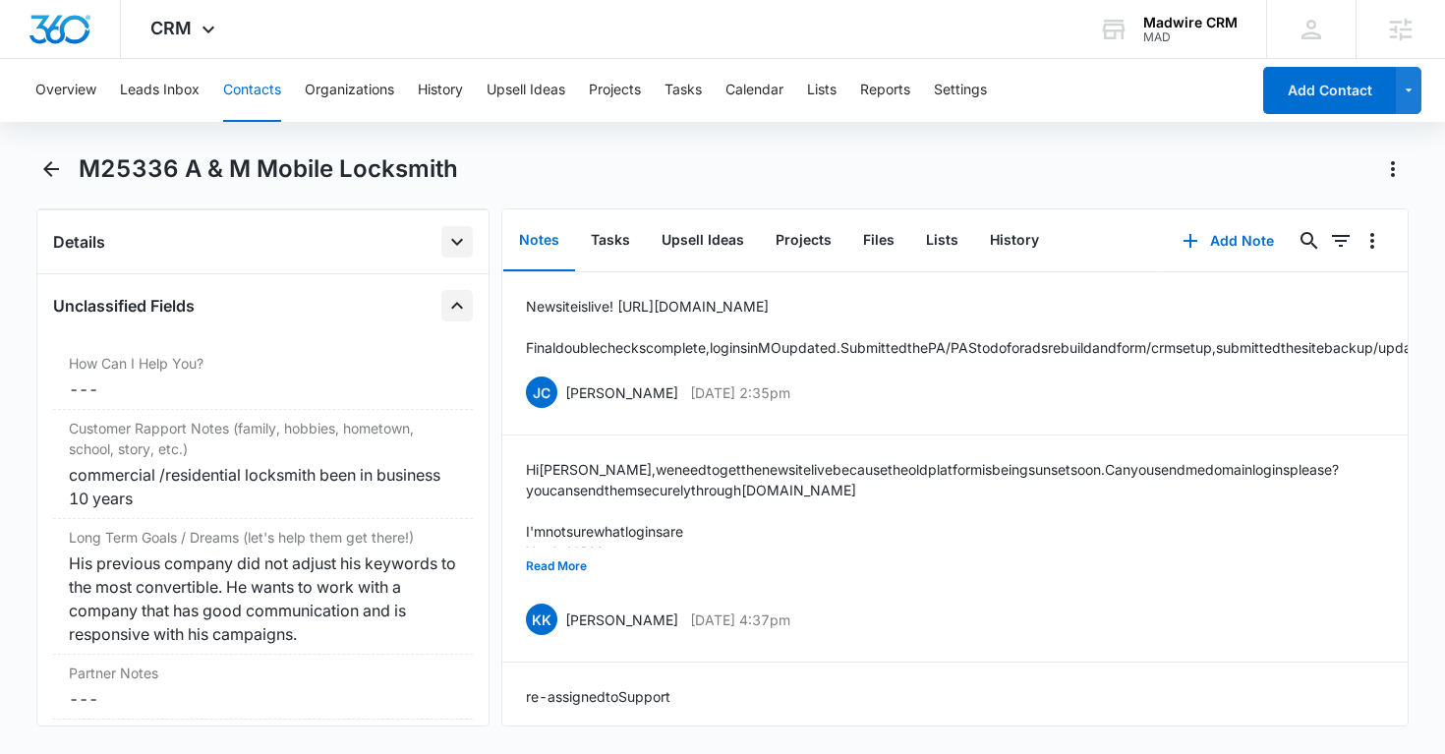
click at [452, 307] on icon "Close" at bounding box center [457, 306] width 24 height 24
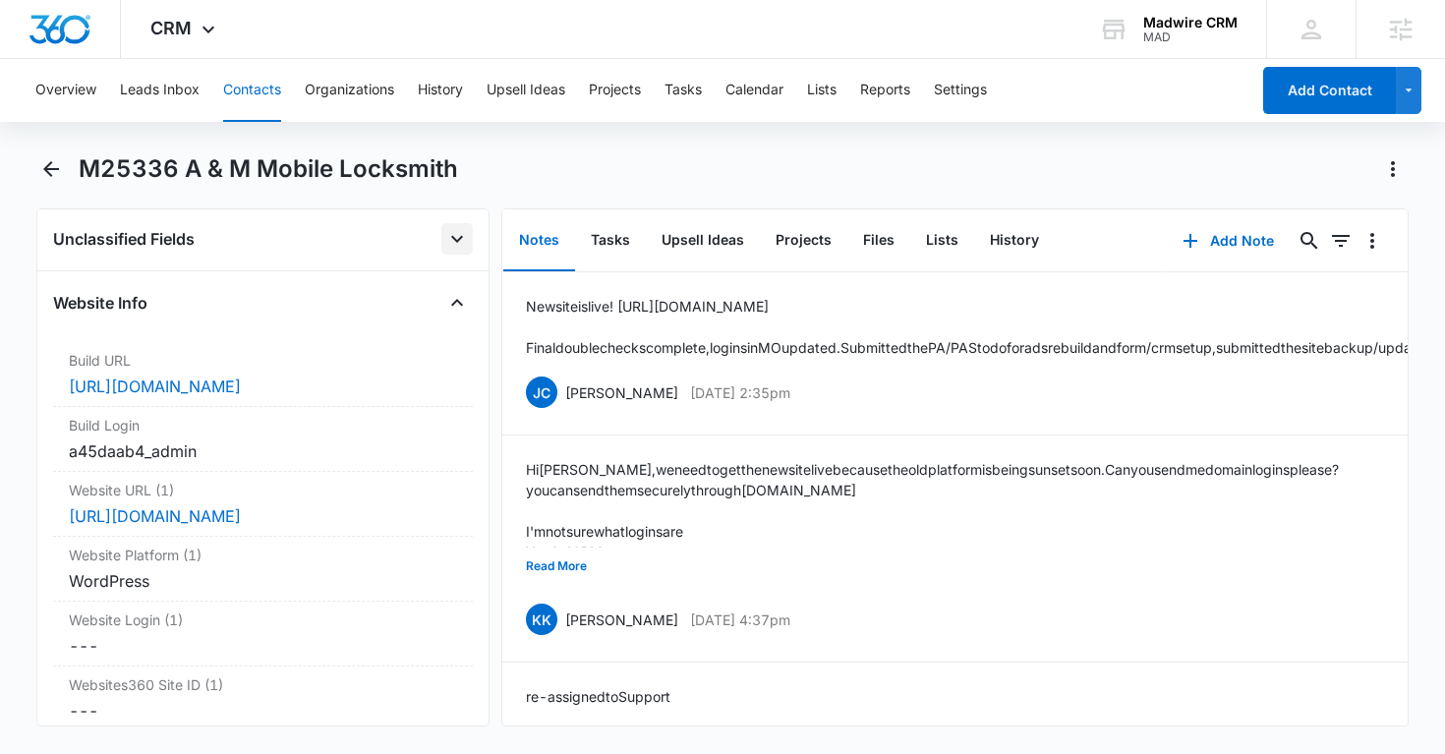
scroll to position [462, 0]
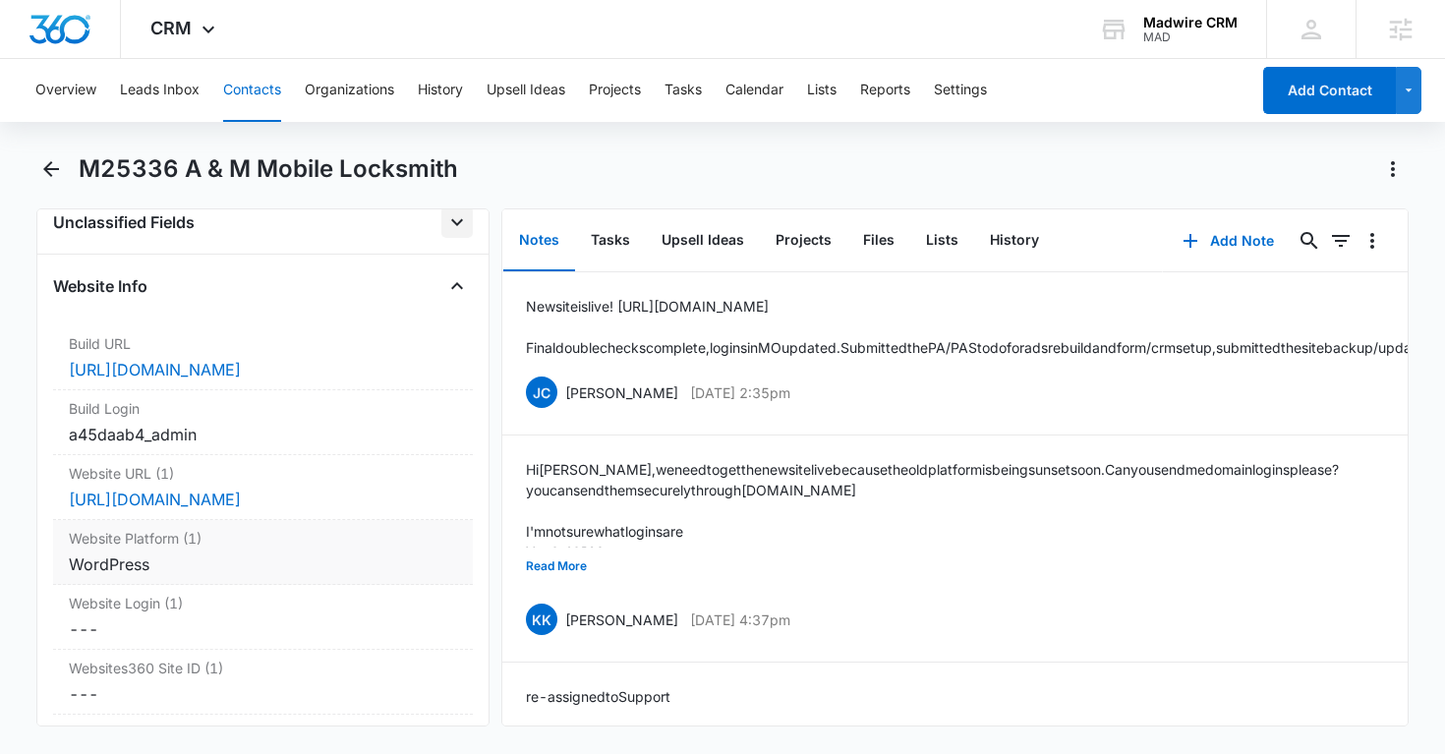
click at [337, 564] on div "WordPress" at bounding box center [263, 564] width 389 height 24
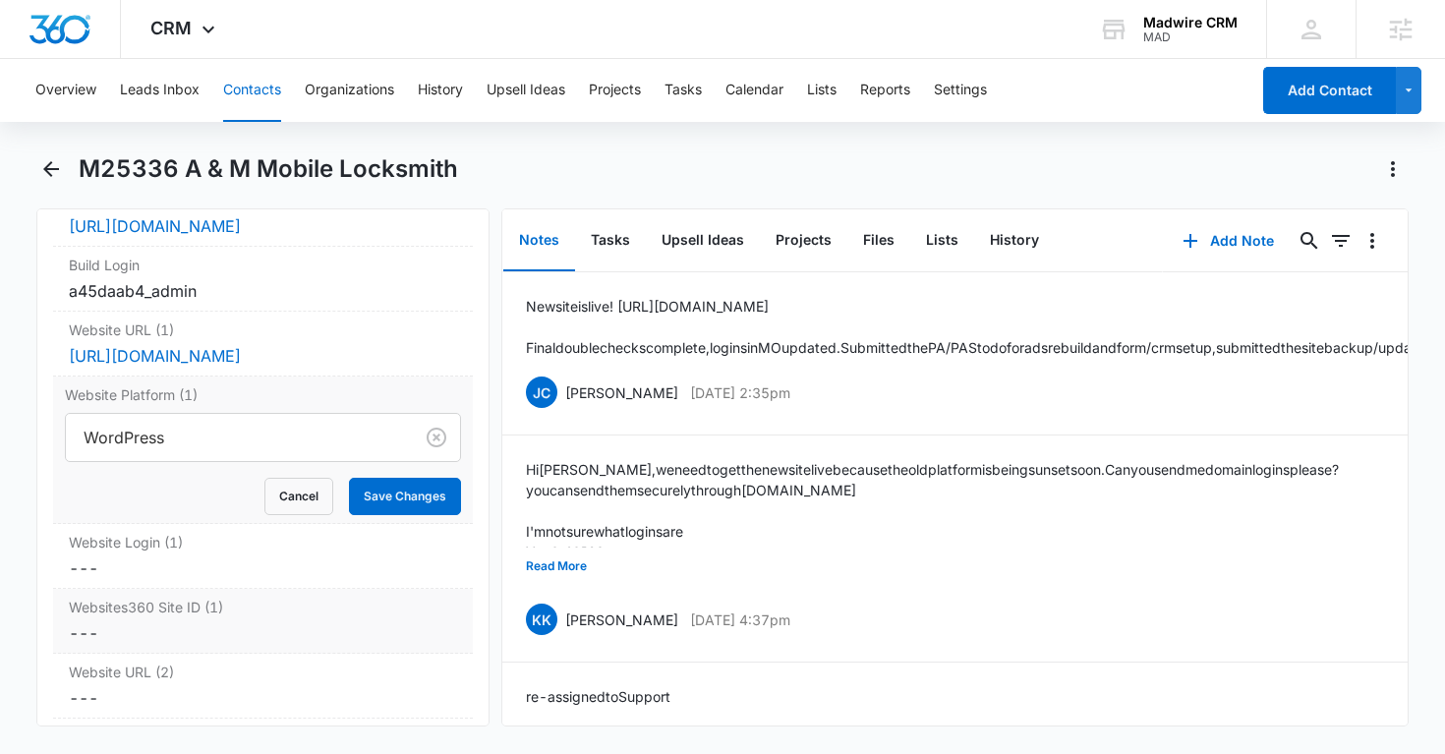
scroll to position [604, 0]
click at [290, 499] on button "Cancel" at bounding box center [298, 498] width 69 height 37
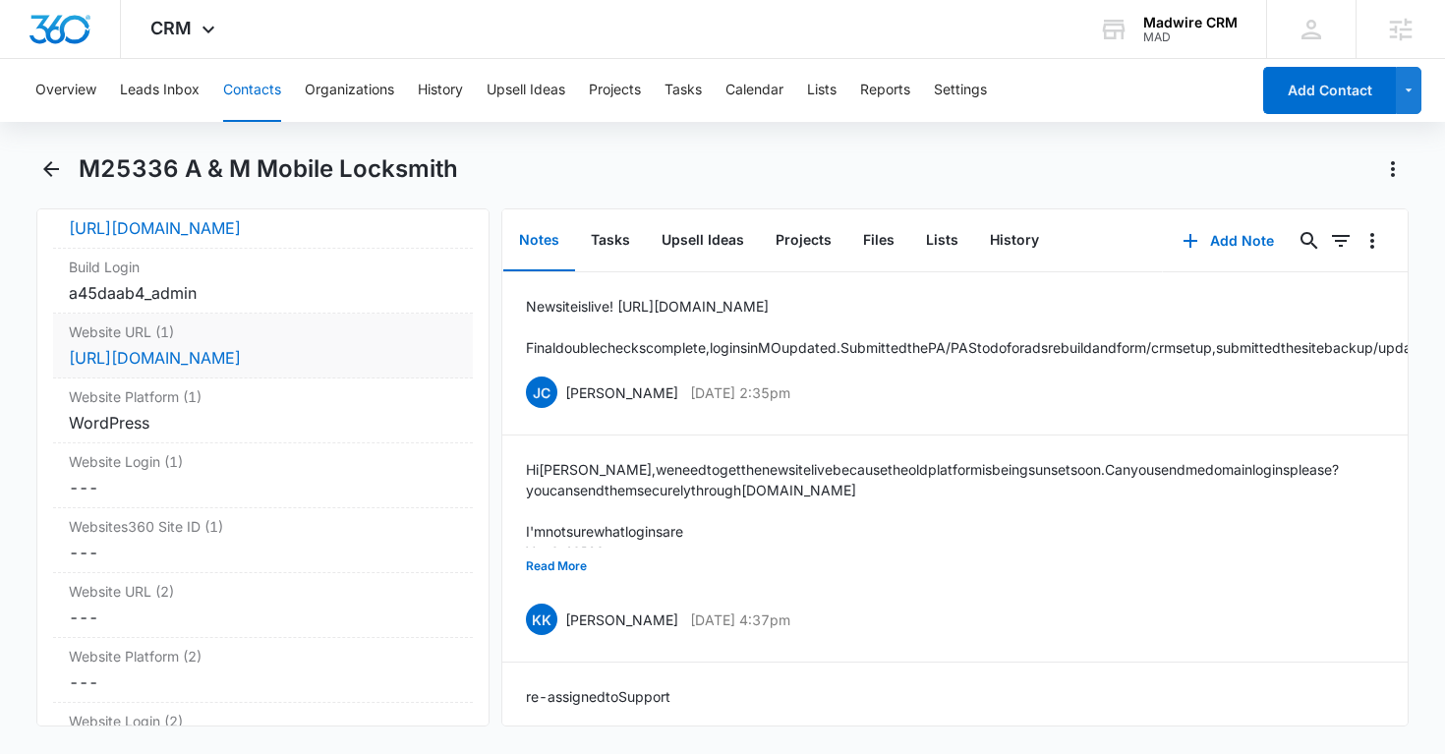
click at [402, 363] on dd "Cancel Save Changes http://www.a-mmobilelocksmith.com" at bounding box center [263, 358] width 389 height 24
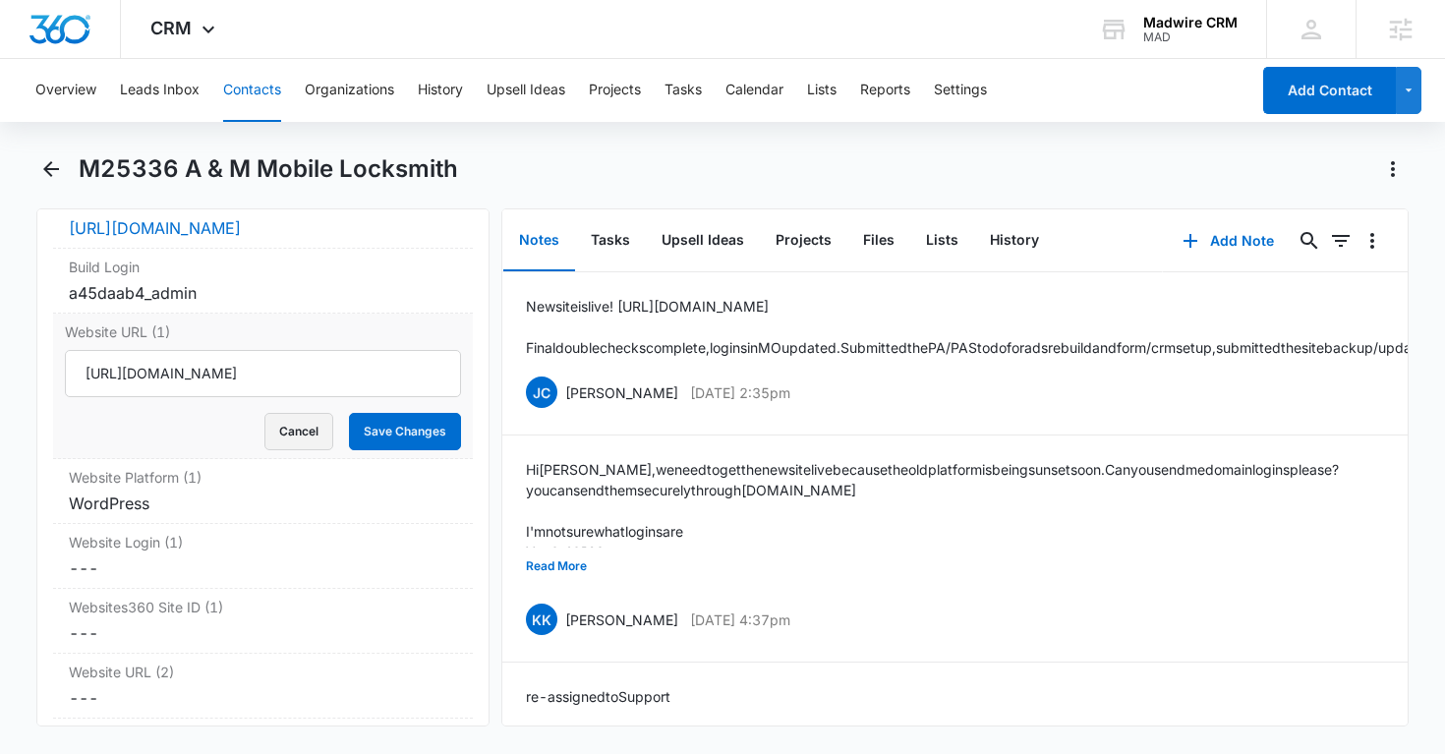
scroll to position [593, 0]
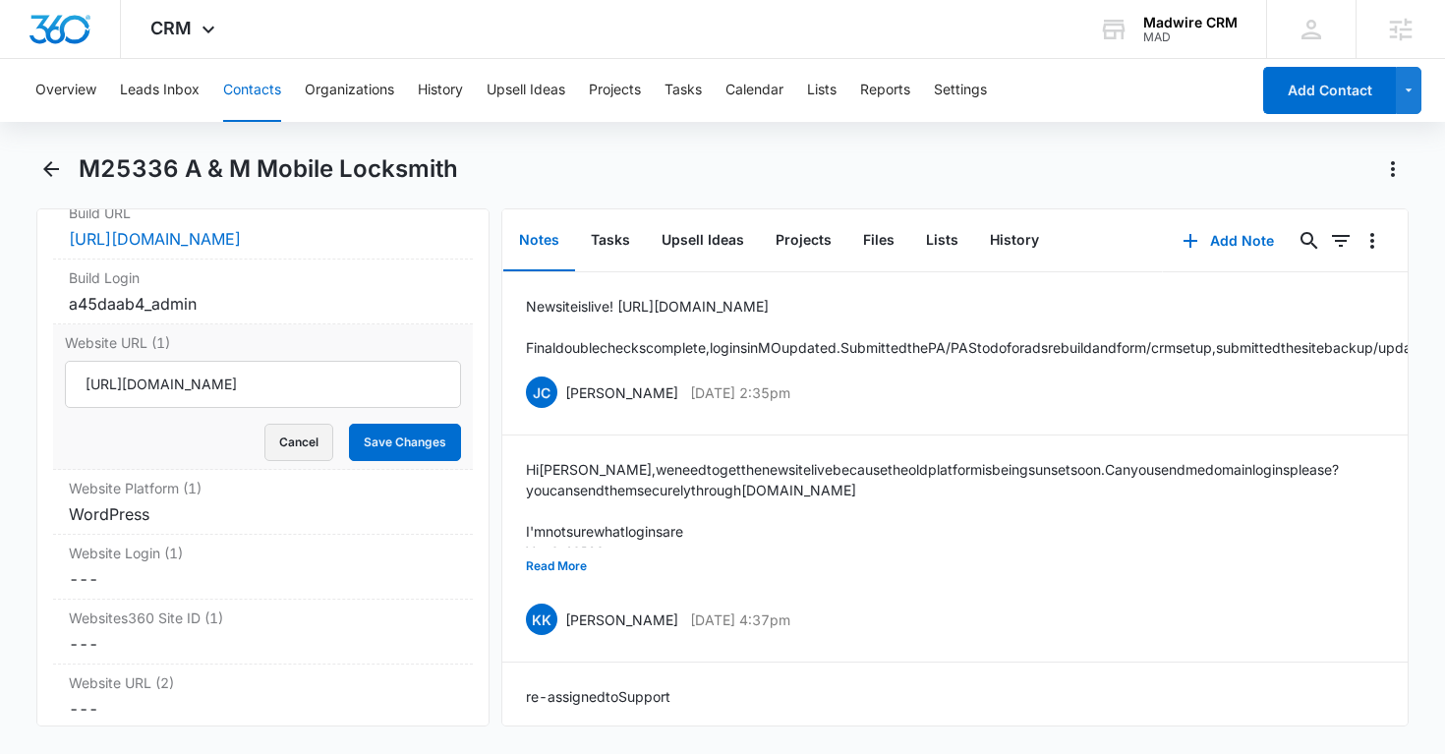
click at [302, 451] on button "Cancel" at bounding box center [298, 442] width 69 height 37
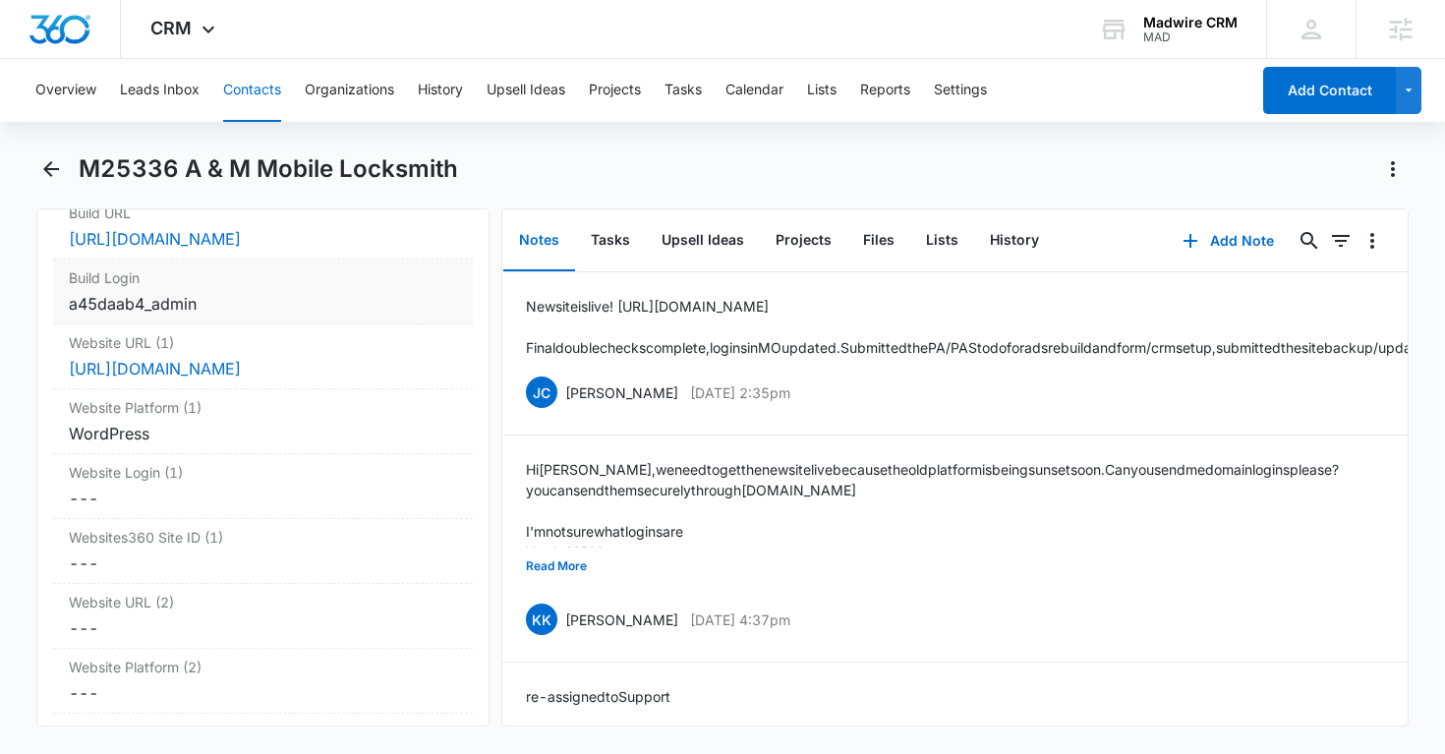
click at [265, 308] on div "a45daab4_admin" at bounding box center [263, 304] width 389 height 24
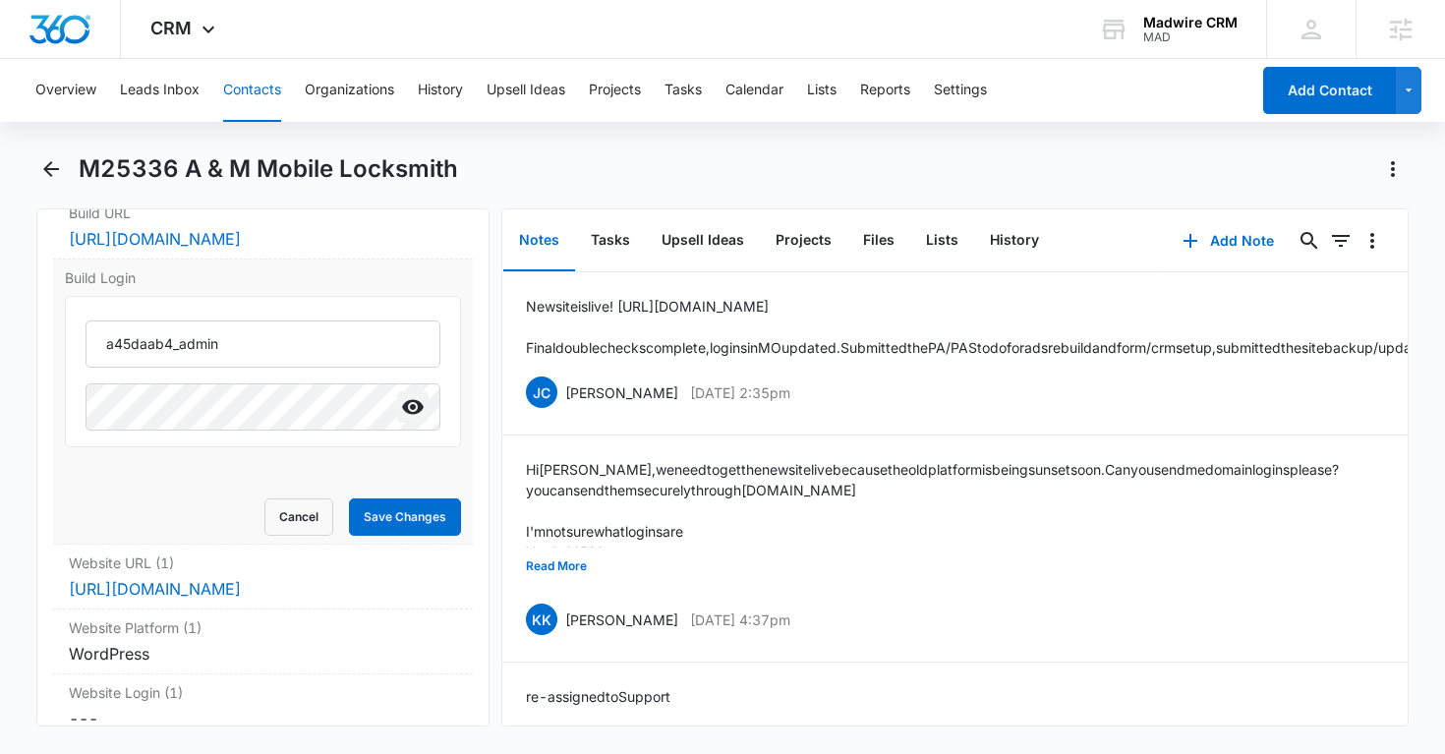
click at [408, 415] on icon "Show" at bounding box center [413, 407] width 22 height 15
click at [193, 345] on input "a45daab4_admin" at bounding box center [264, 343] width 356 height 47
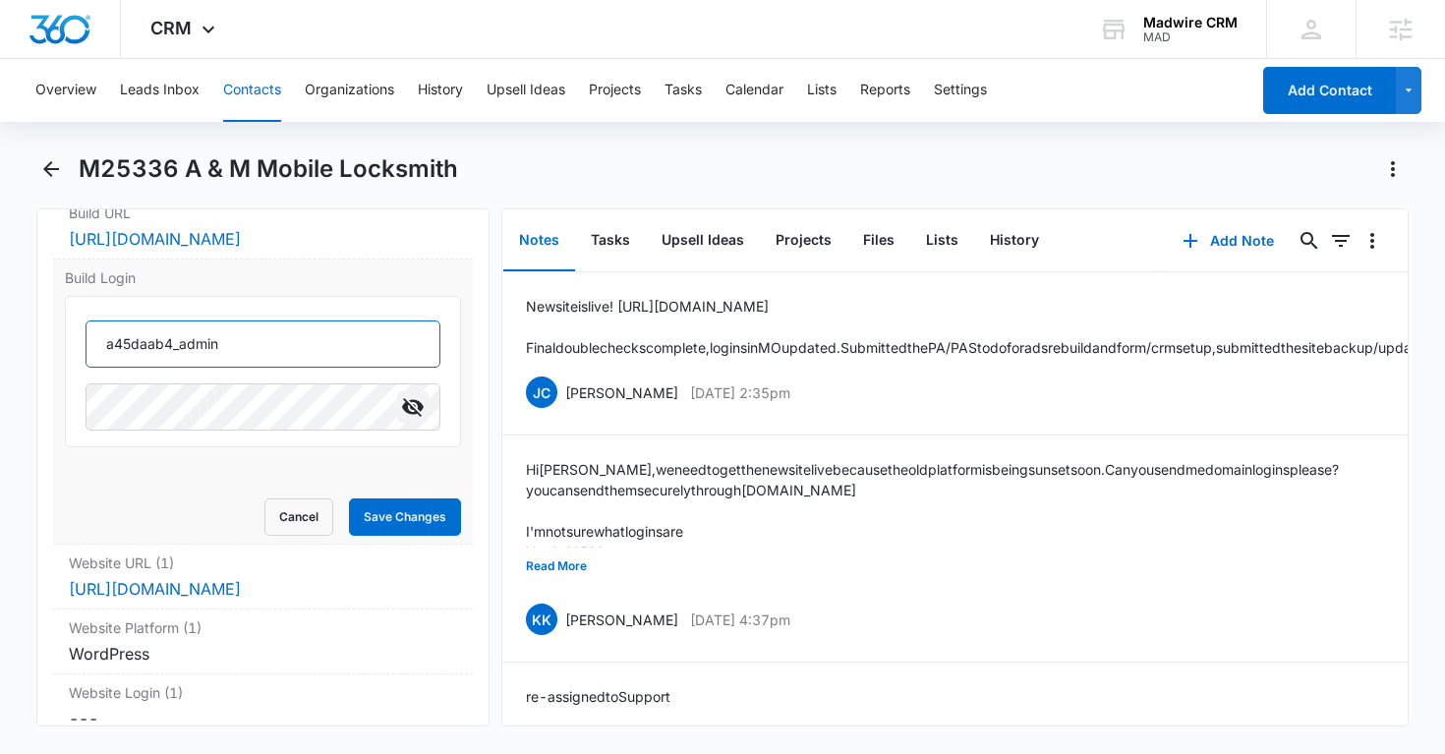
click at [173, 353] on input "a45daab4_admin" at bounding box center [264, 343] width 356 height 47
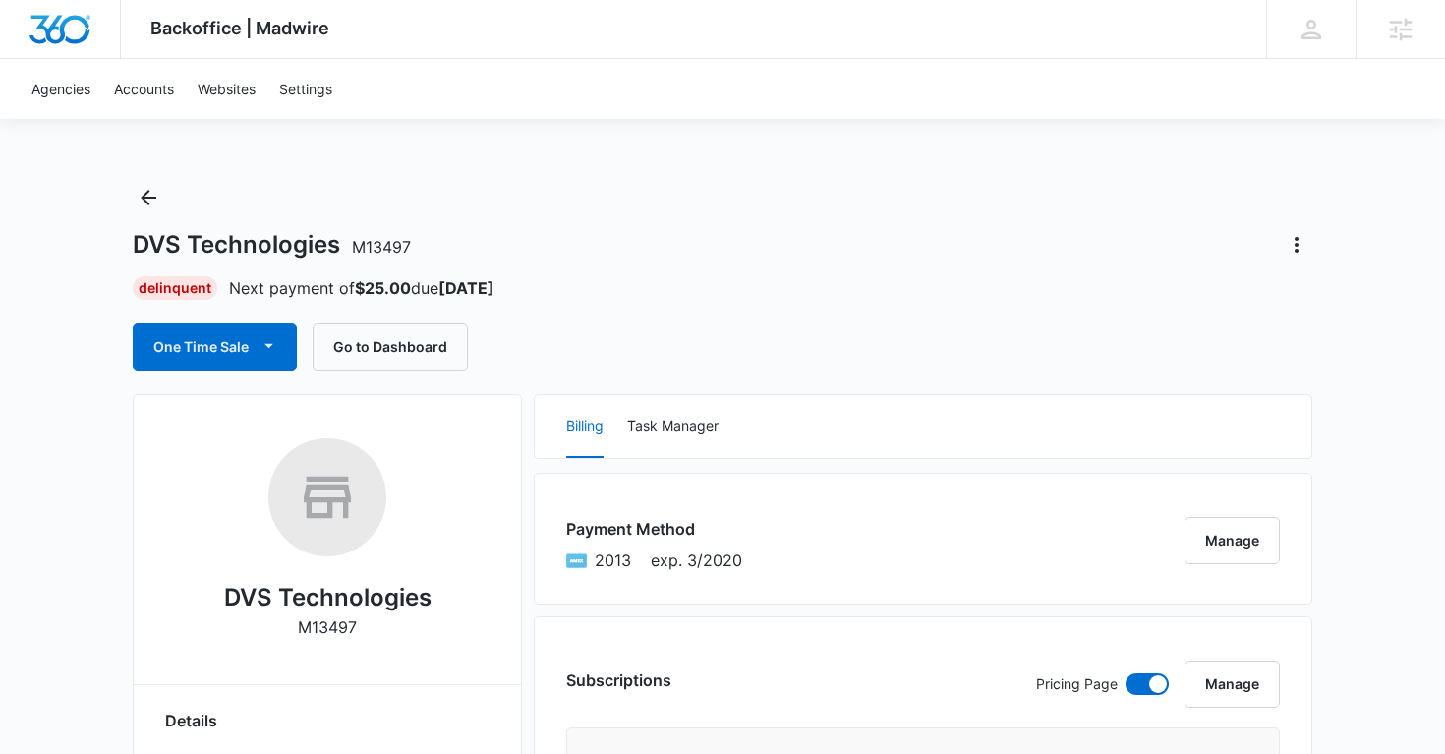
click at [322, 631] on p "M13497" at bounding box center [327, 627] width 59 height 24
copy p "M13497"
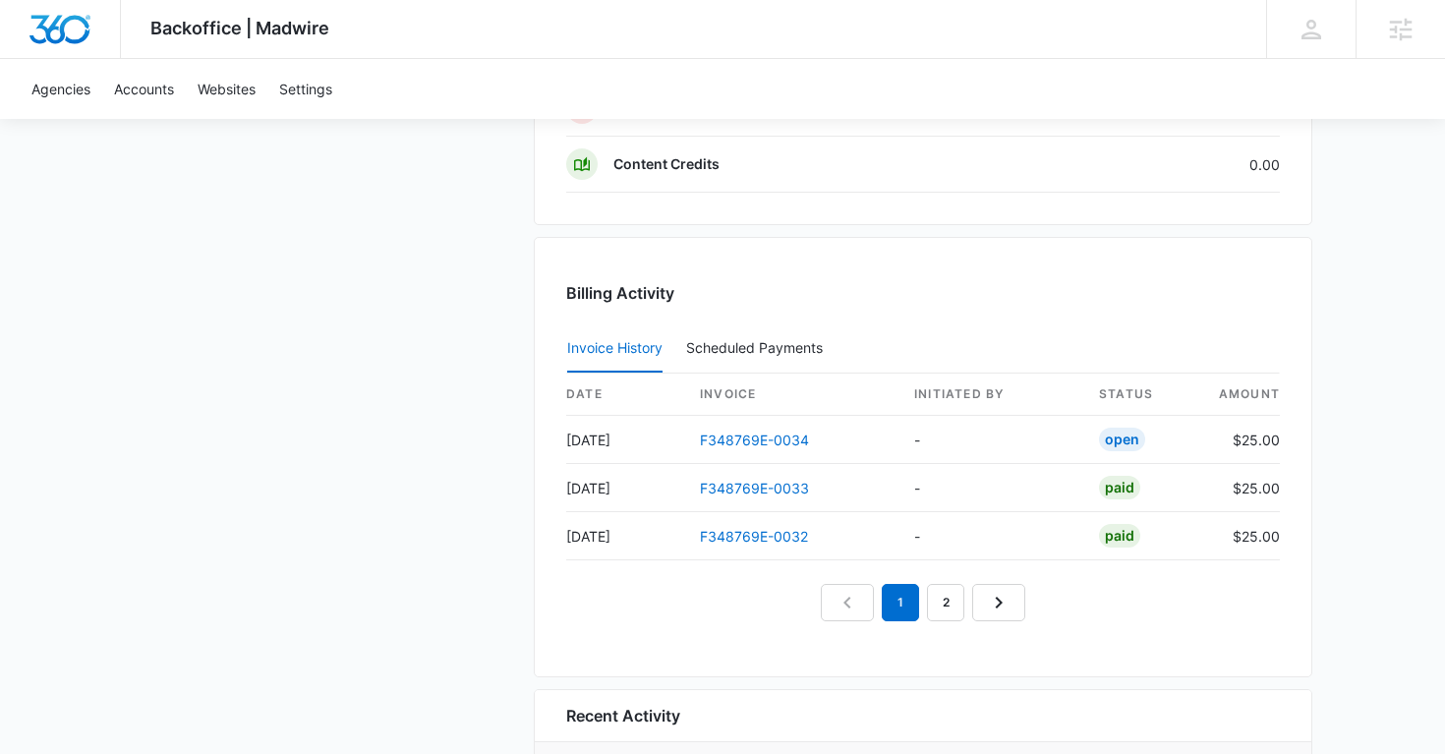
scroll to position [1869, 0]
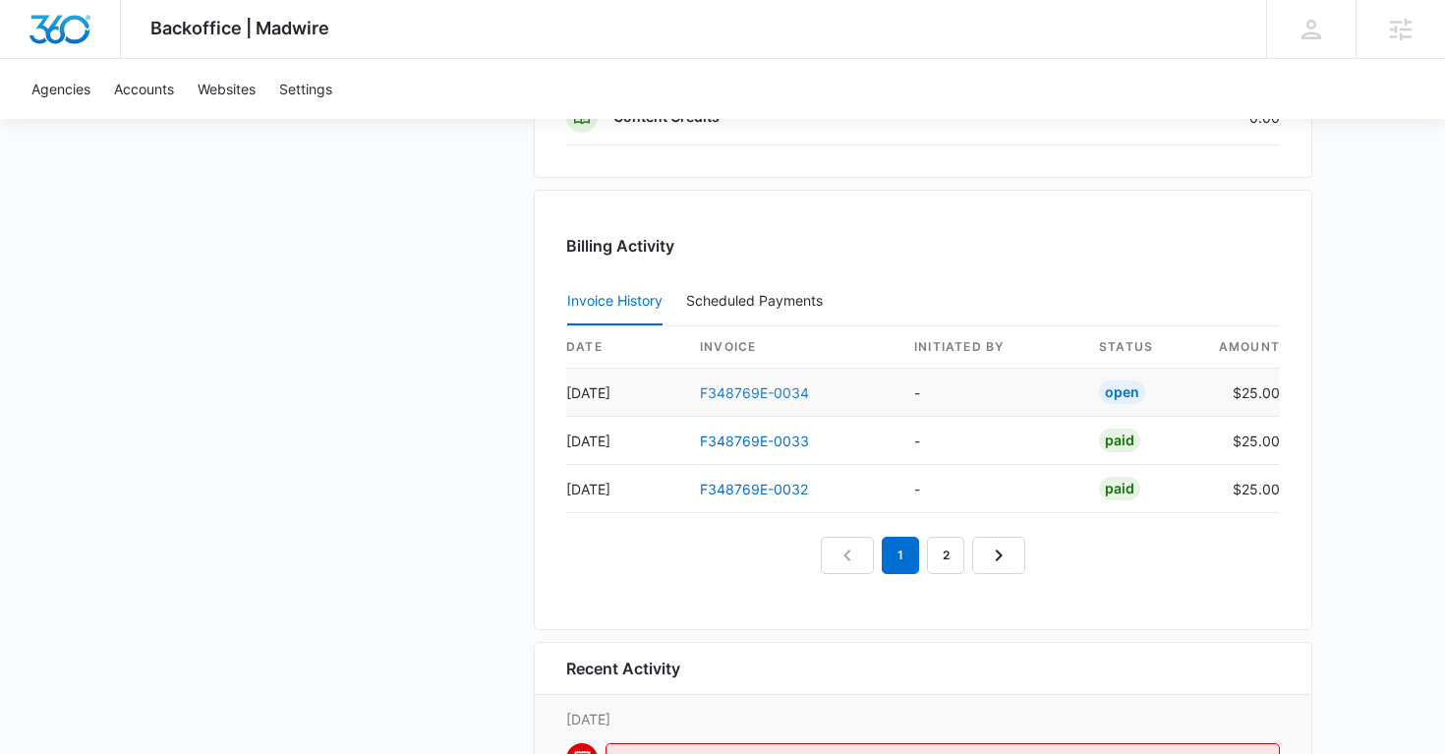
click at [777, 394] on link "F348769E-0034" at bounding box center [754, 392] width 109 height 17
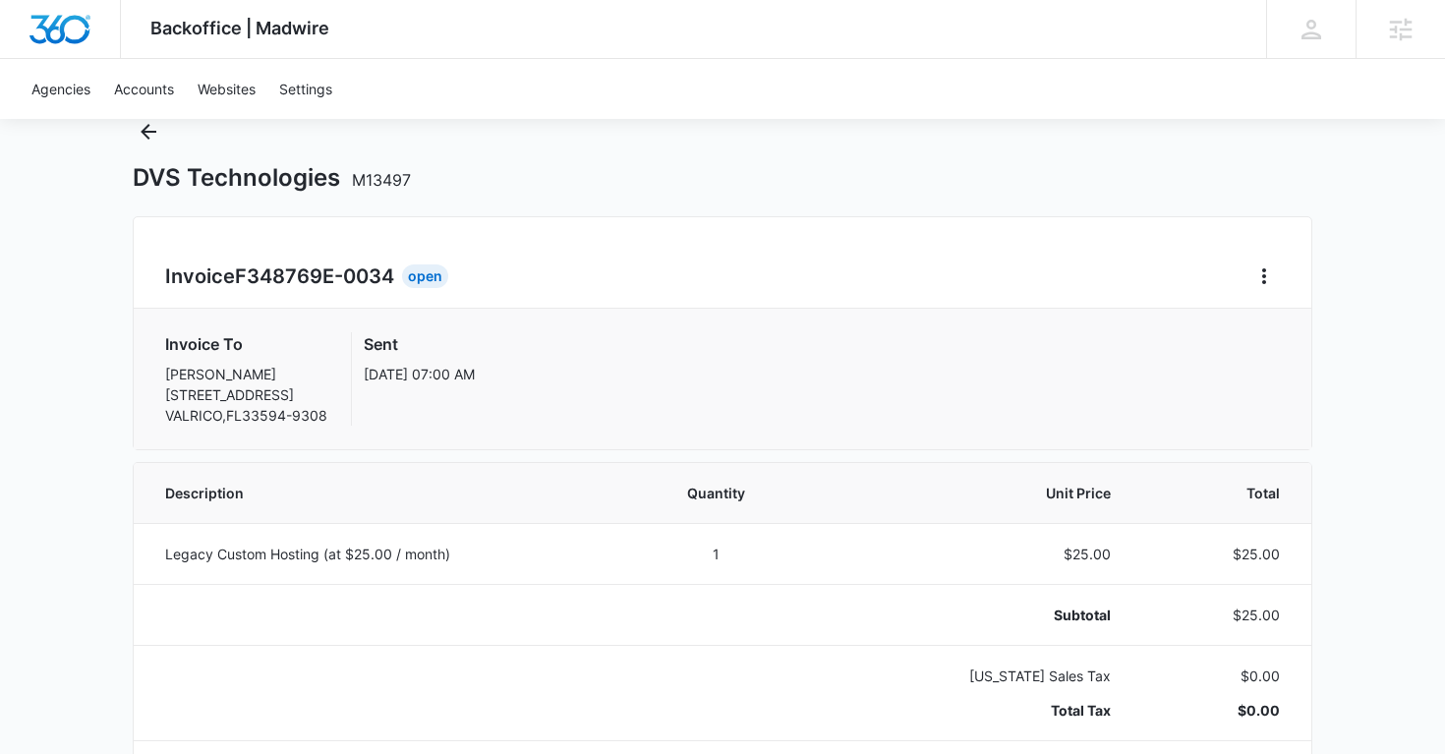
scroll to position [65, 0]
click at [1262, 275] on icon "Home" at bounding box center [1264, 277] width 24 height 24
click at [1278, 325] on link "Download Invoice" at bounding box center [1330, 331] width 114 height 17
click at [156, 133] on icon "Back" at bounding box center [149, 133] width 24 height 24
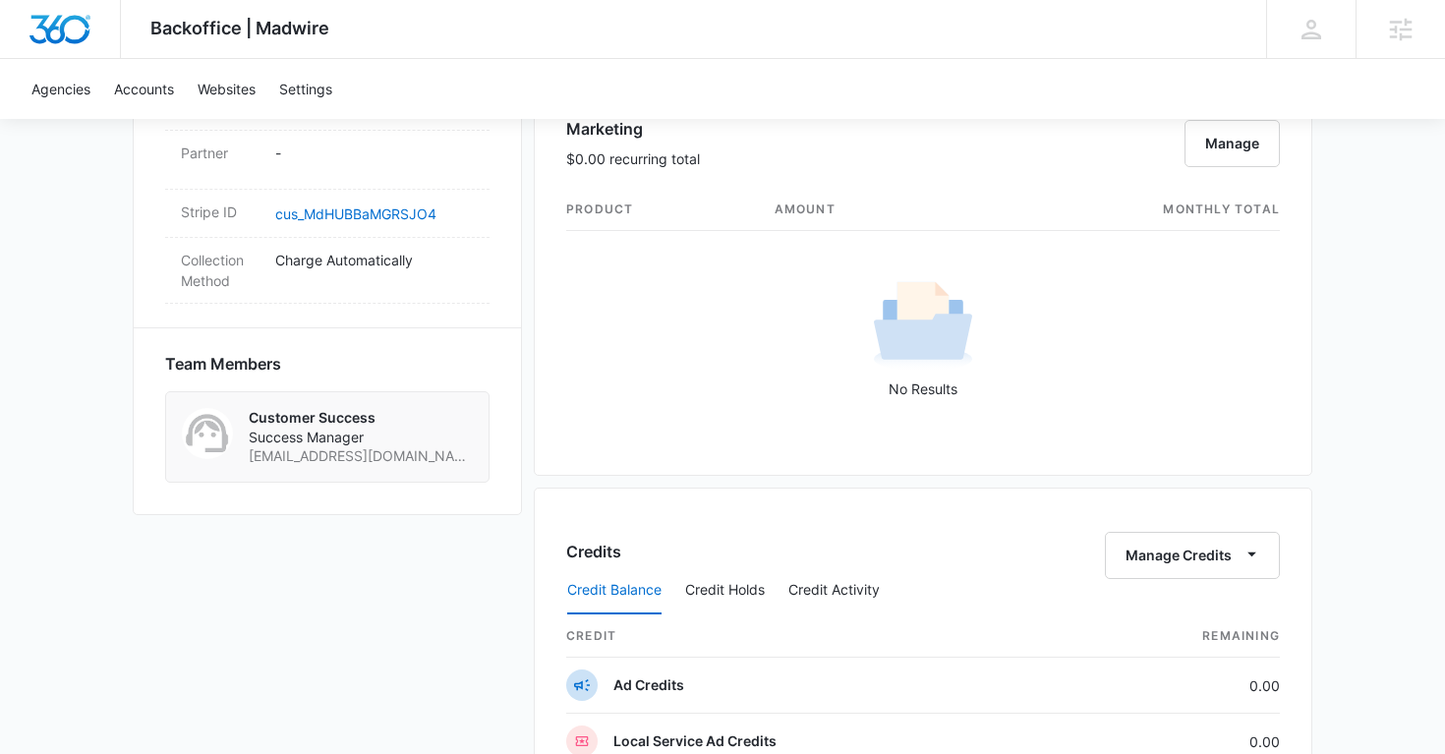
scroll to position [1787, 0]
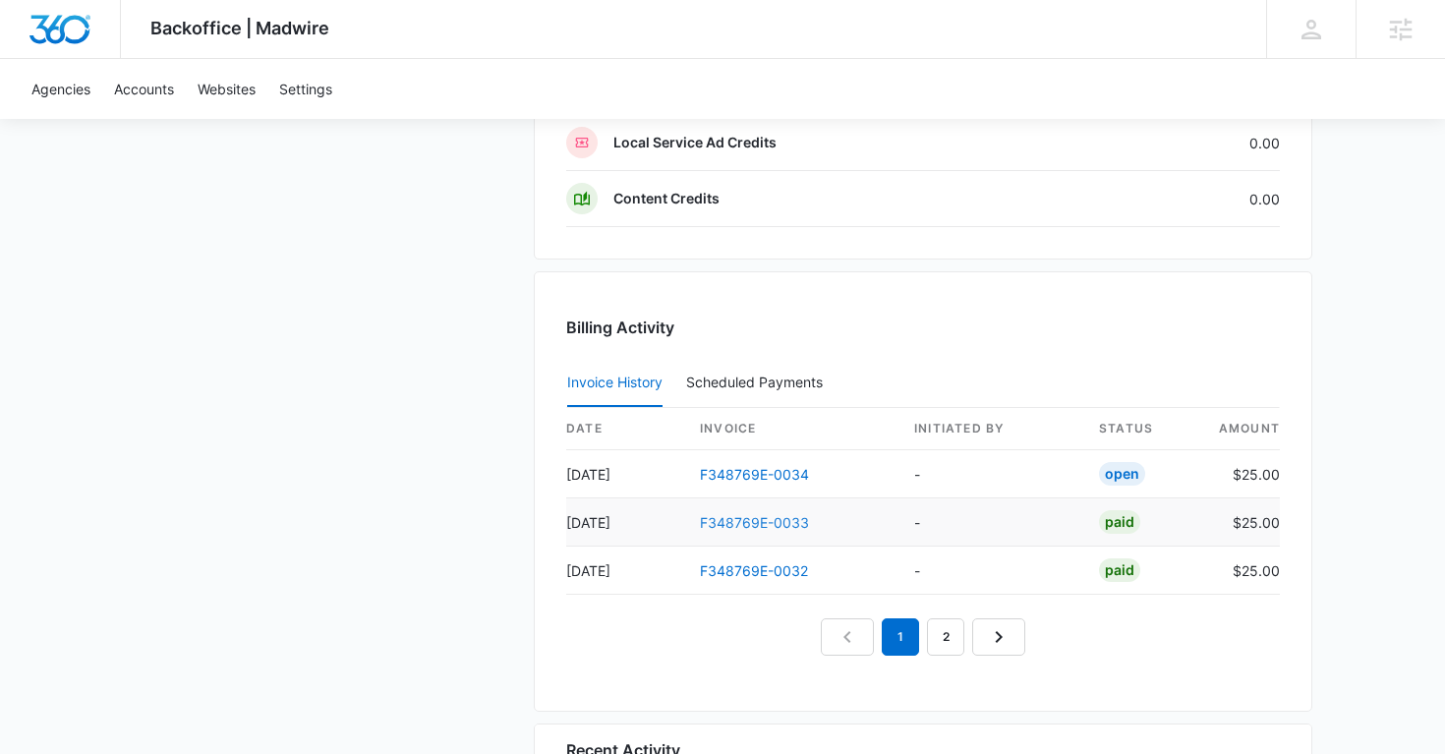
click at [740, 519] on link "F348769E-0033" at bounding box center [754, 522] width 109 height 17
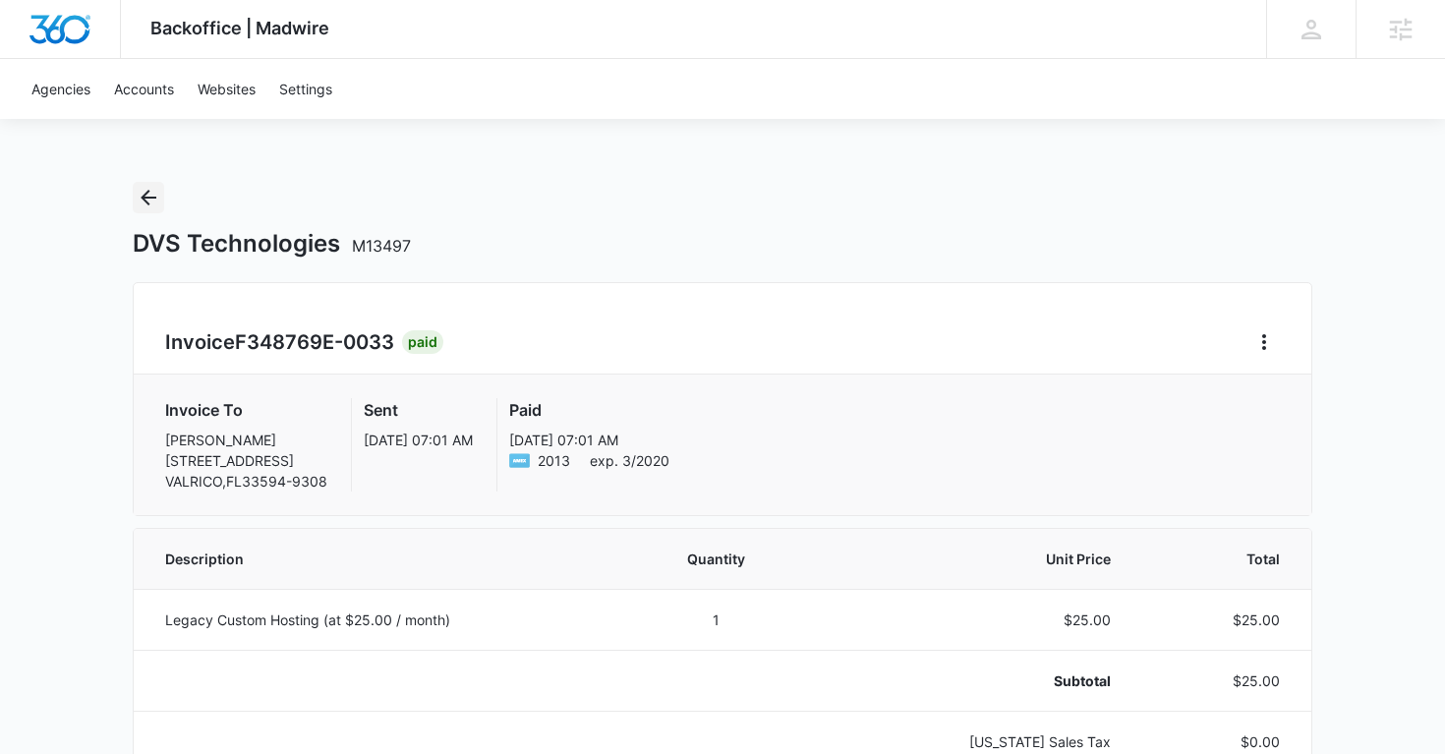
click at [142, 199] on icon "Back" at bounding box center [149, 198] width 24 height 24
